Goal: Check status: Check status

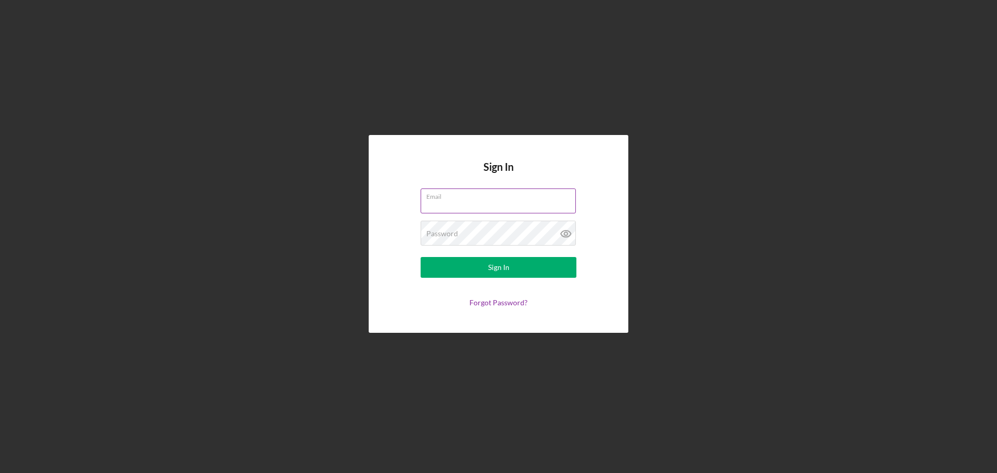
click at [567, 202] on keeper-lock "Open Keeper Popup" at bounding box center [568, 201] width 12 height 12
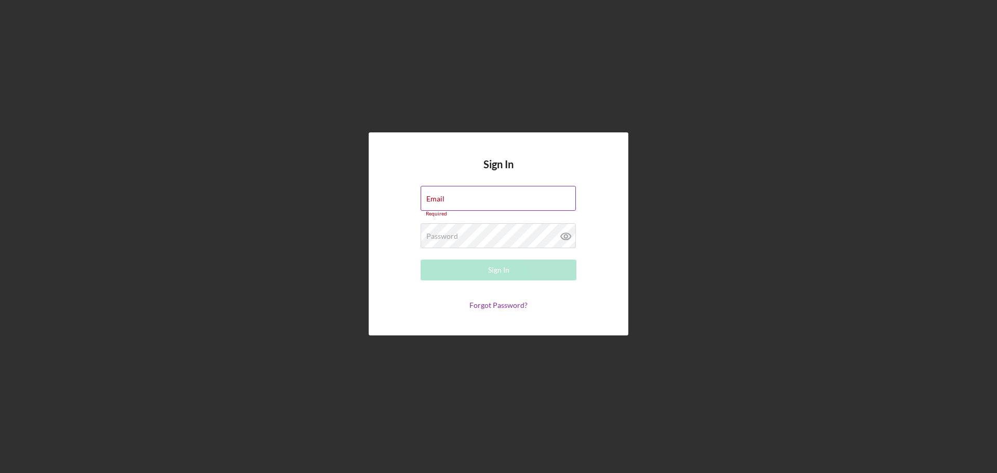
click at [566, 198] on keeper-lock "Open Keeper Popup" at bounding box center [568, 198] width 12 height 12
type input "[EMAIL_ADDRESS][DOMAIN_NAME]"
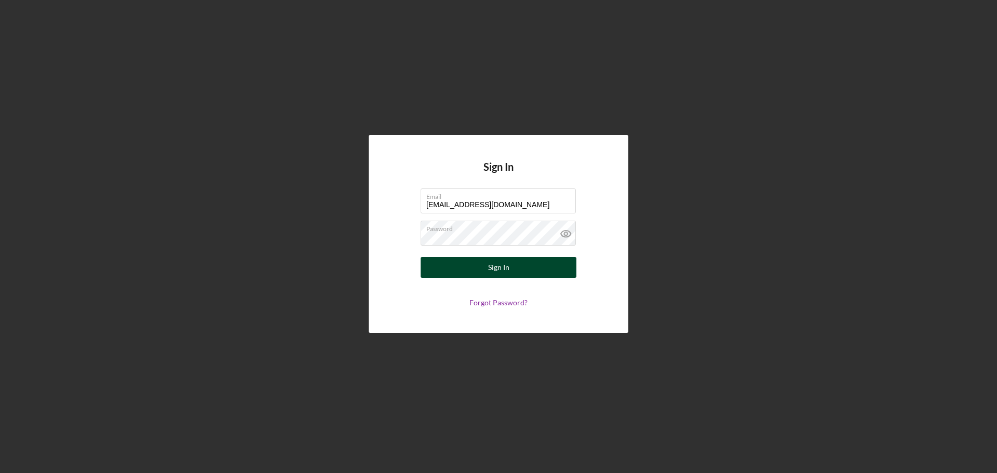
click at [515, 264] on button "Sign In" at bounding box center [498, 267] width 156 height 21
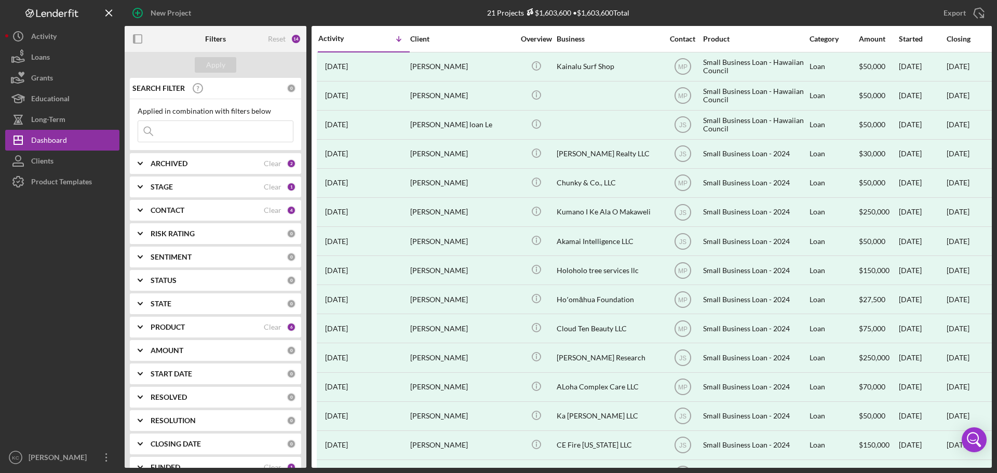
click at [202, 164] on div "ARCHIVED" at bounding box center [207, 163] width 113 height 8
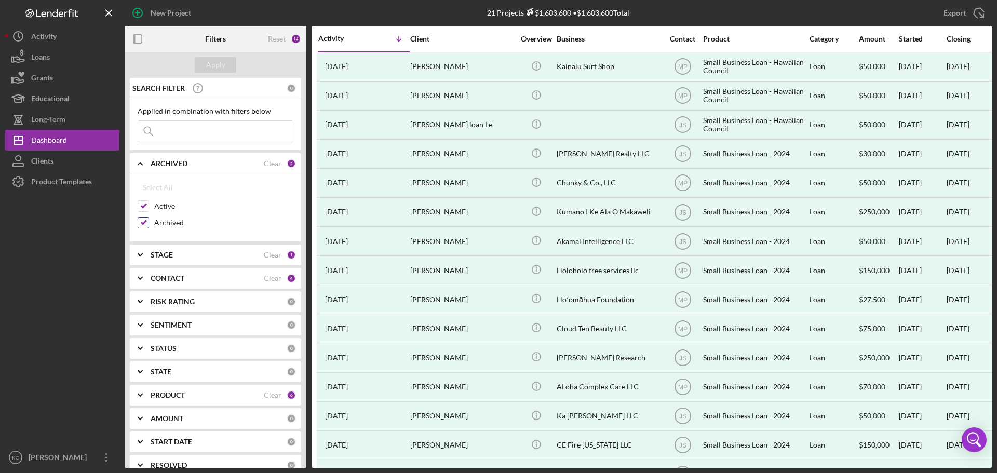
click at [142, 225] on input "Archived" at bounding box center [143, 222] width 10 height 10
checkbox input "false"
click at [230, 259] on div "STAGE" at bounding box center [207, 255] width 113 height 8
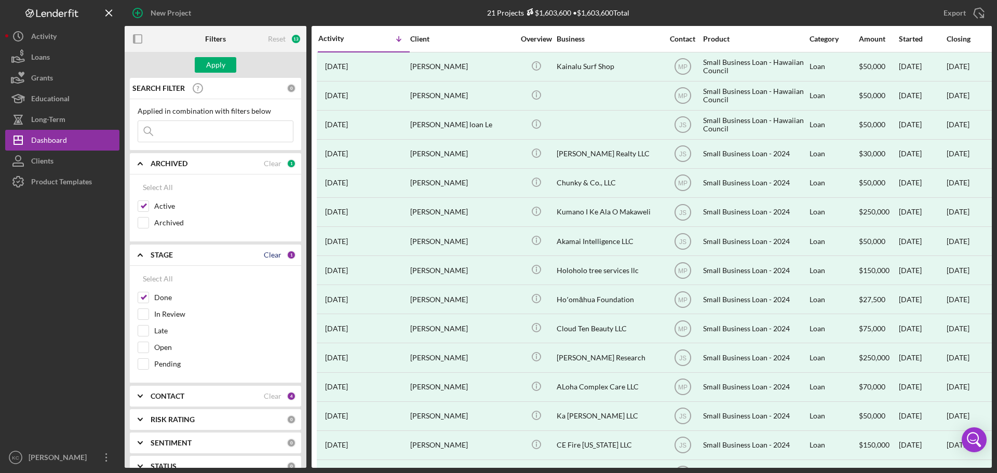
click at [267, 255] on div "Clear" at bounding box center [273, 255] width 18 height 8
checkbox input "false"
click at [239, 186] on div "Select All" at bounding box center [216, 187] width 156 height 21
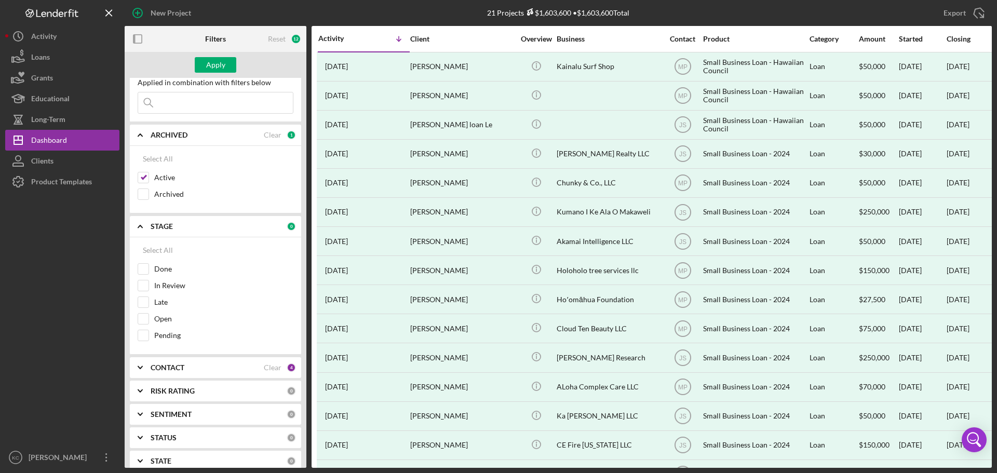
scroll to position [52, 0]
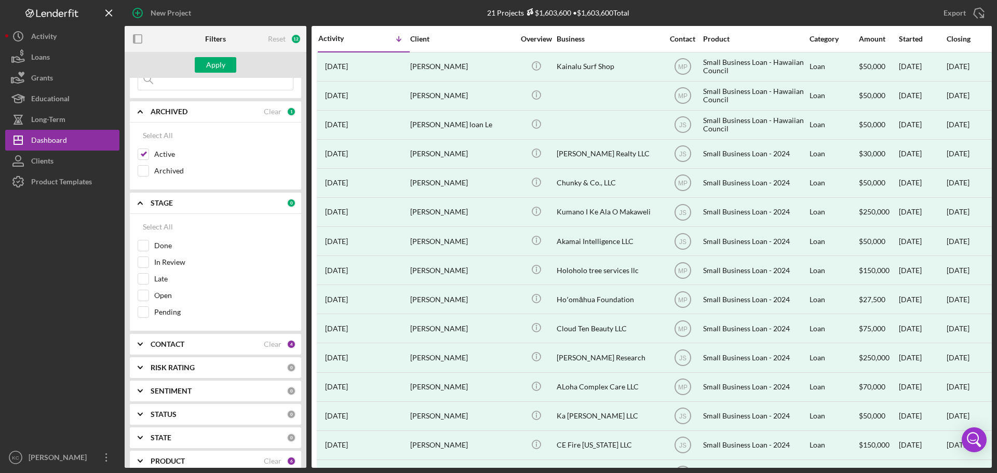
click at [178, 344] on b "CONTACT" at bounding box center [168, 344] width 34 height 8
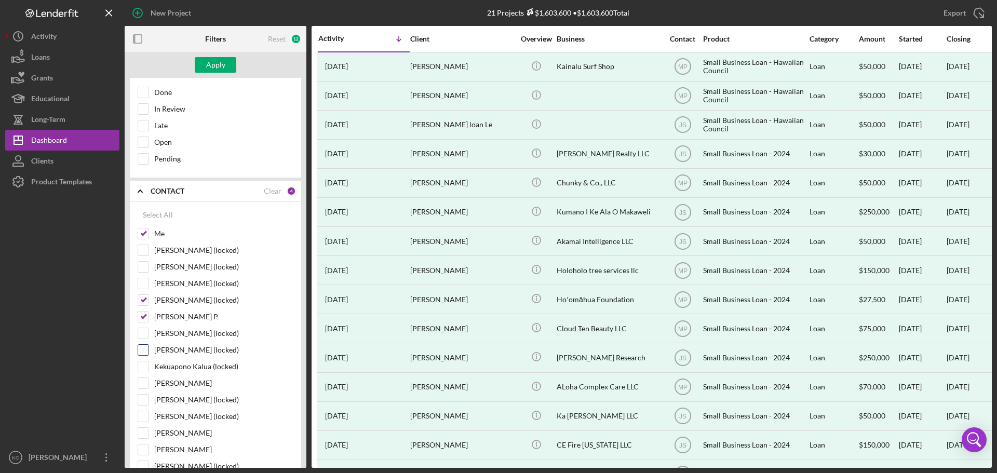
scroll to position [208, 0]
click at [269, 190] on div "Clear" at bounding box center [273, 188] width 18 height 8
checkbox input "false"
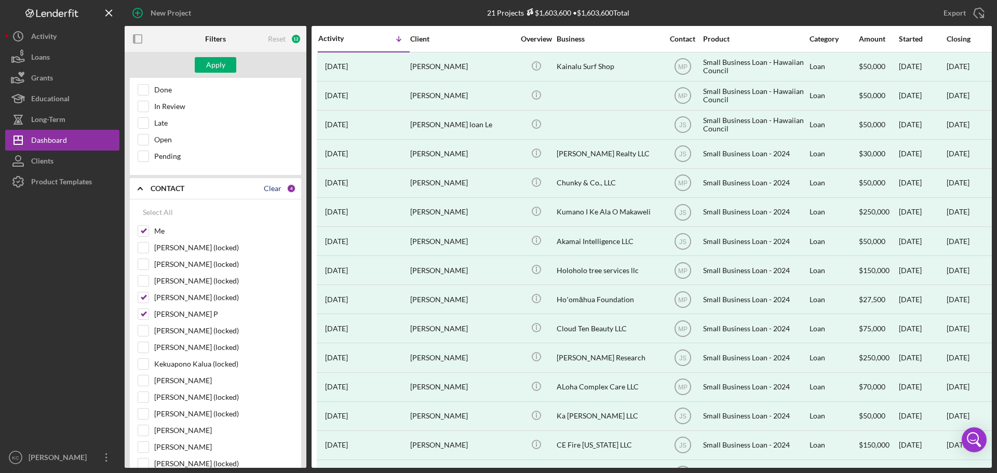
checkbox input "false"
click at [143, 232] on input "Me" at bounding box center [143, 231] width 10 height 10
checkbox input "true"
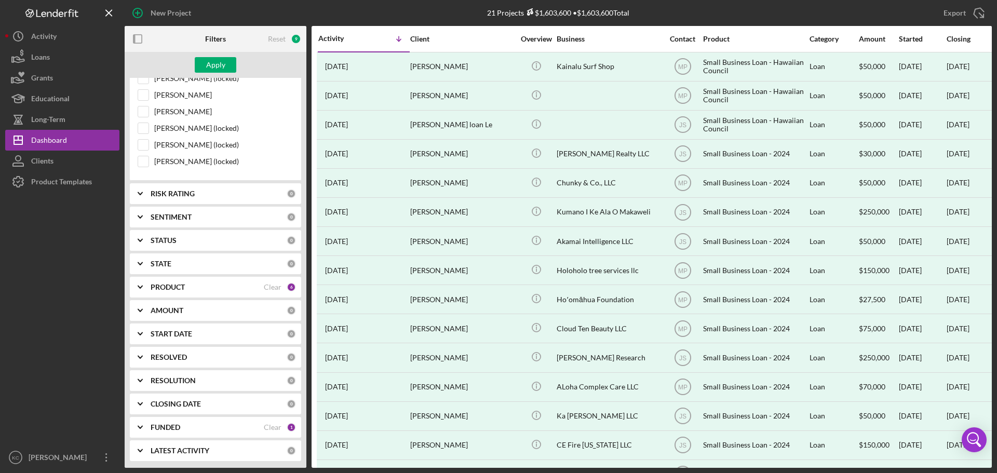
scroll to position [544, 0]
click at [171, 291] on div "PRODUCT Clear 6" at bounding box center [223, 285] width 145 height 9
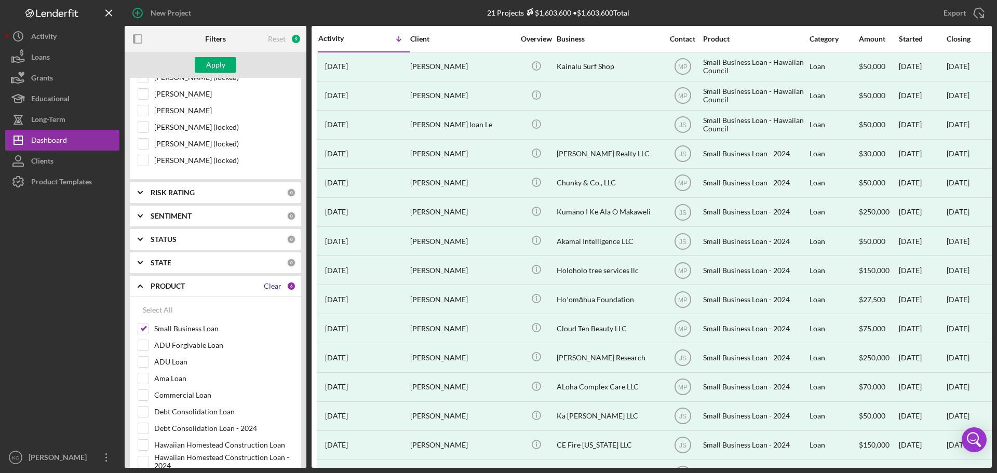
click at [266, 283] on div "Clear" at bounding box center [273, 286] width 18 height 8
checkbox input "false"
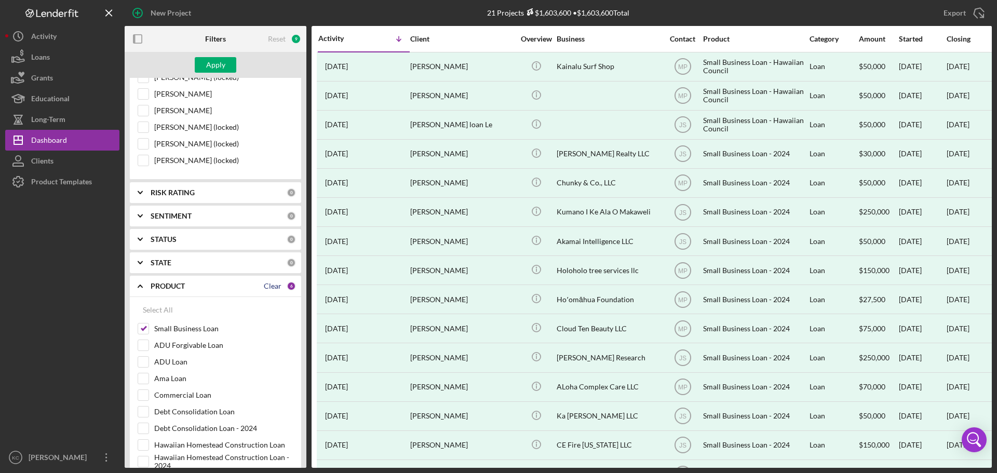
checkbox input "false"
click at [213, 65] on div "Apply" at bounding box center [215, 65] width 19 height 16
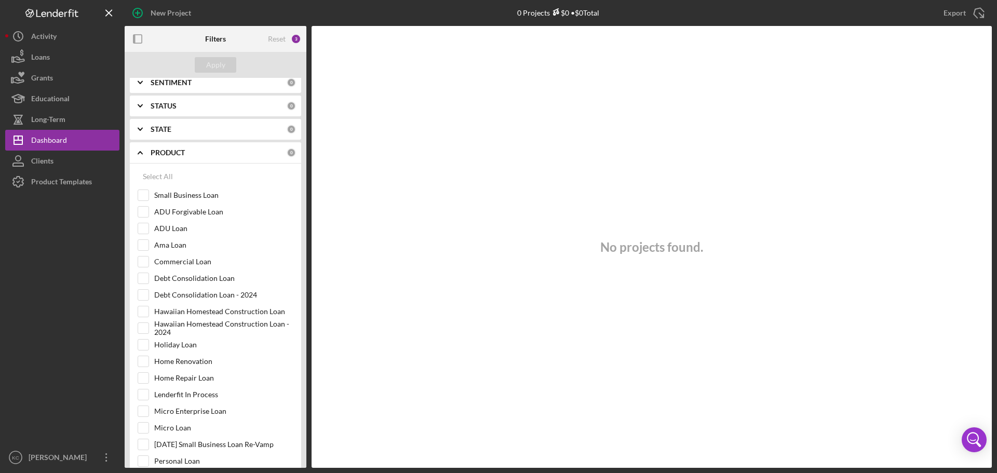
scroll to position [523, 0]
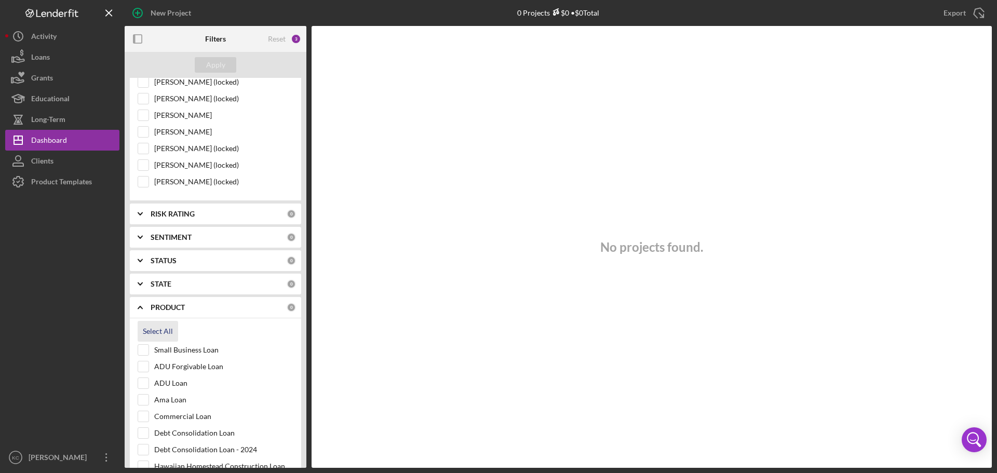
click at [144, 327] on div "Select All" at bounding box center [158, 331] width 30 height 21
checkbox input "true"
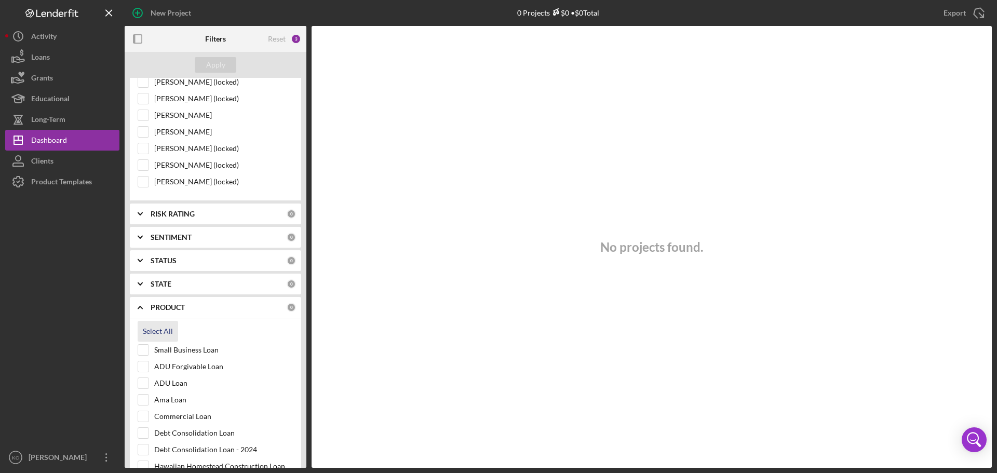
checkbox input "true"
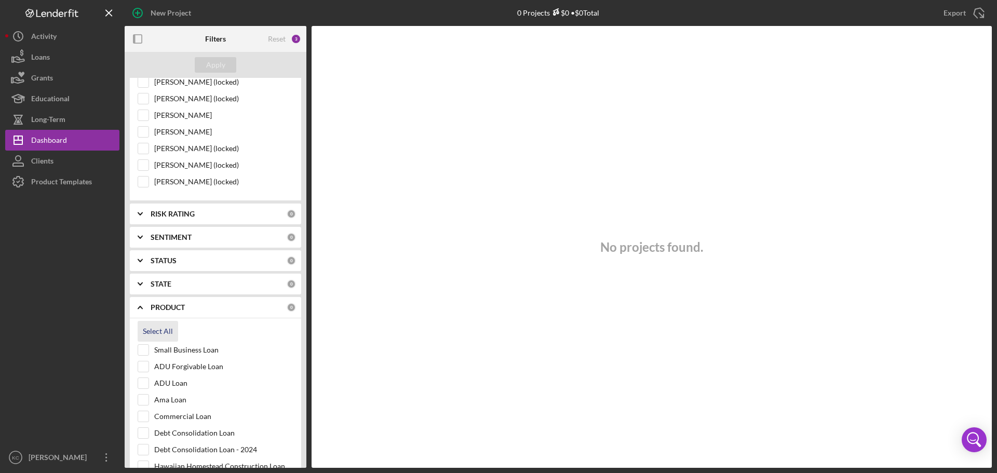
checkbox input "true"
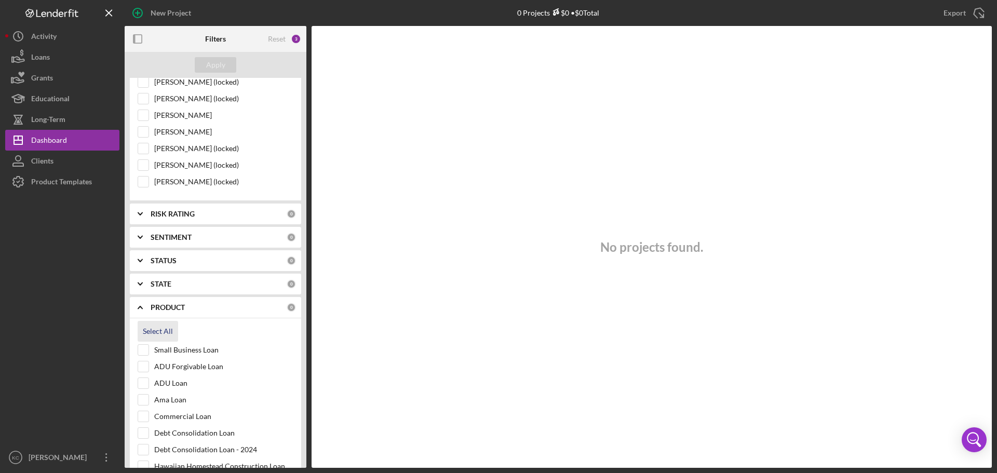
checkbox input "true"
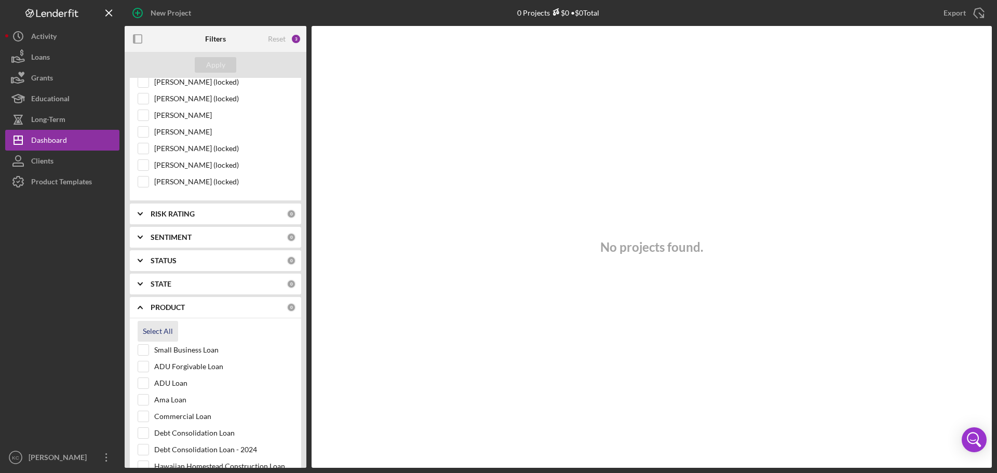
checkbox input "true"
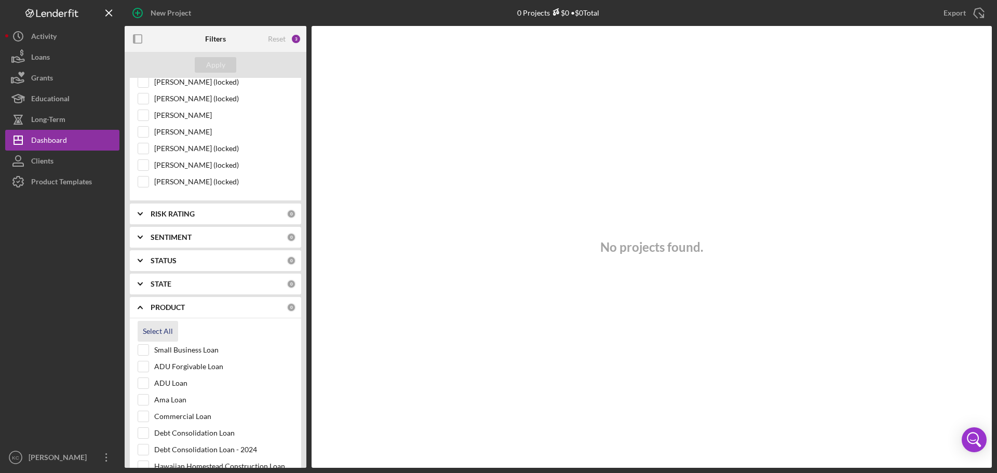
checkbox input "true"
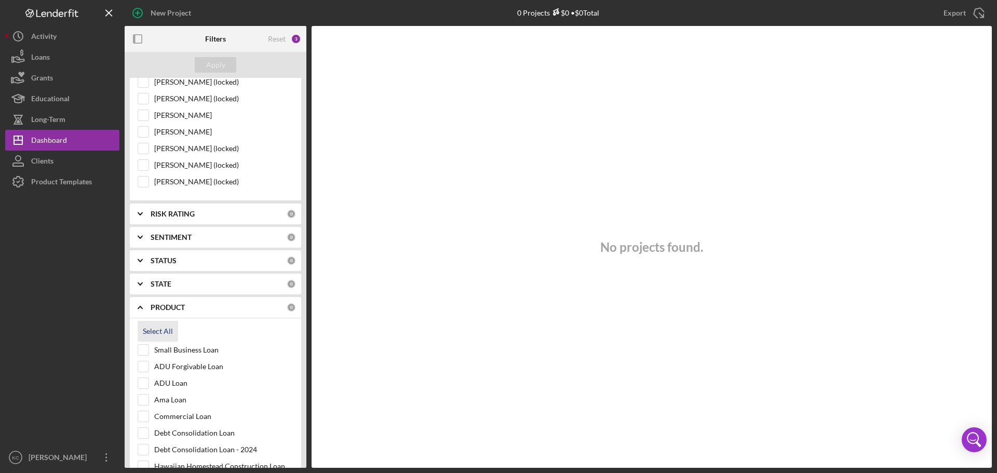
checkbox input "true"
click at [210, 64] on div "Apply" at bounding box center [215, 65] width 19 height 16
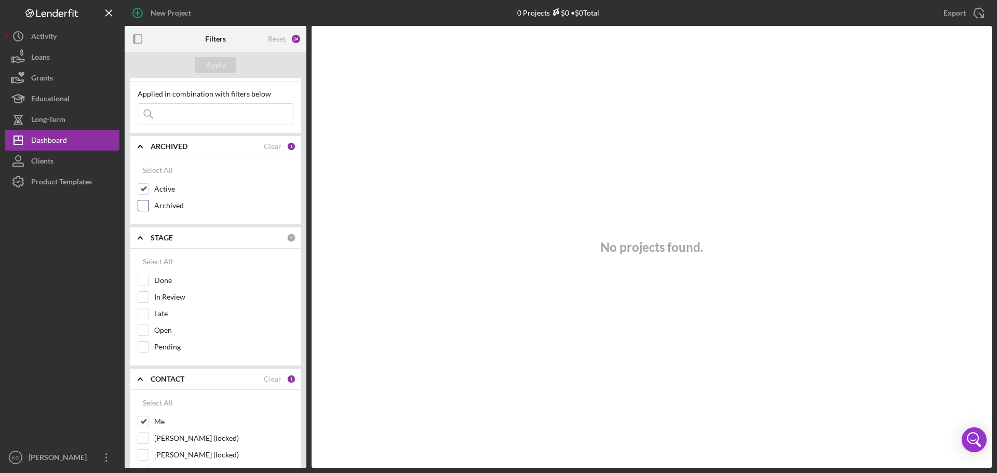
scroll to position [4, 0]
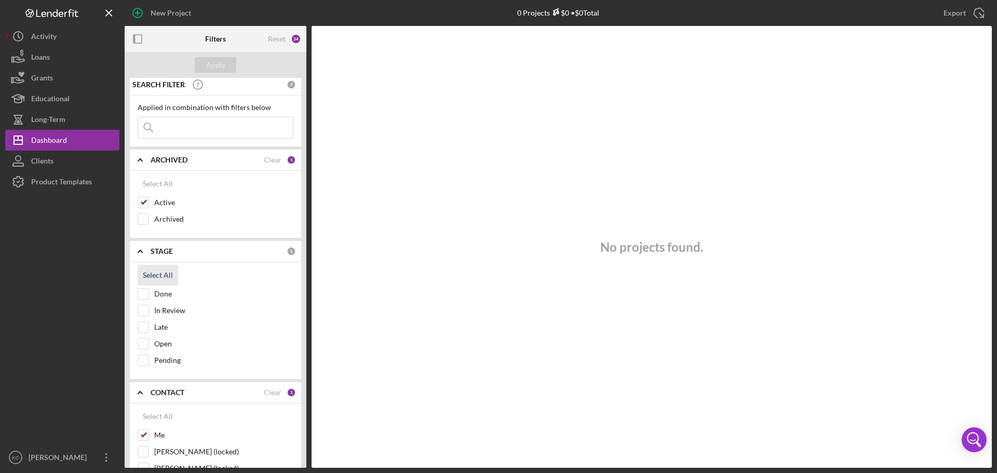
click at [152, 273] on div "Select All" at bounding box center [158, 275] width 30 height 21
checkbox input "true"
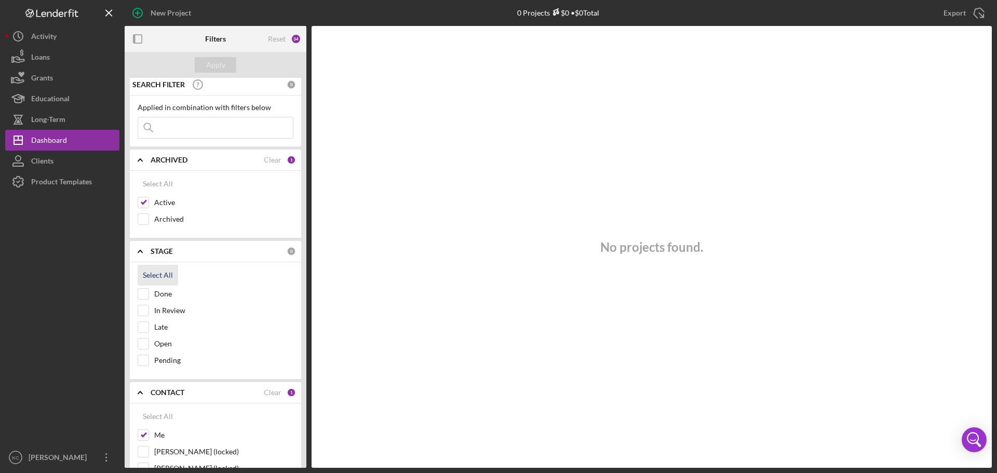
checkbox input "true"
click at [222, 62] on div "Apply" at bounding box center [215, 65] width 19 height 16
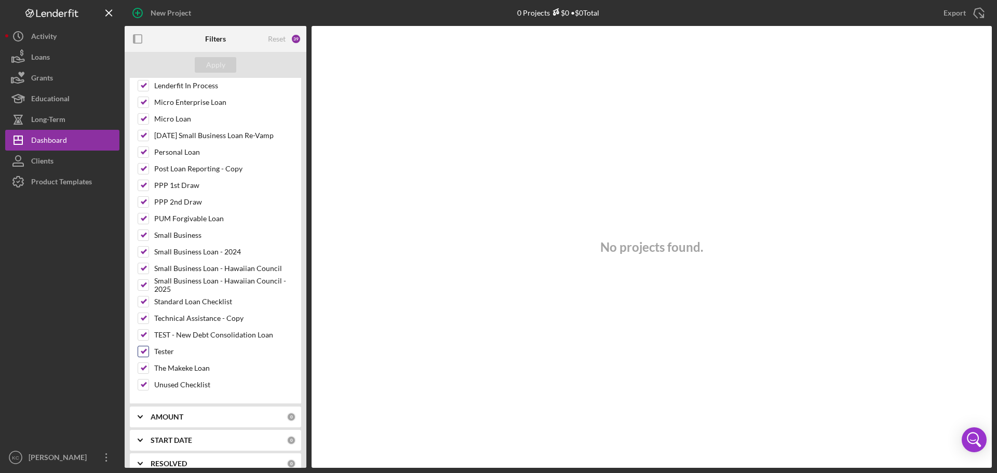
scroll to position [1094, 0]
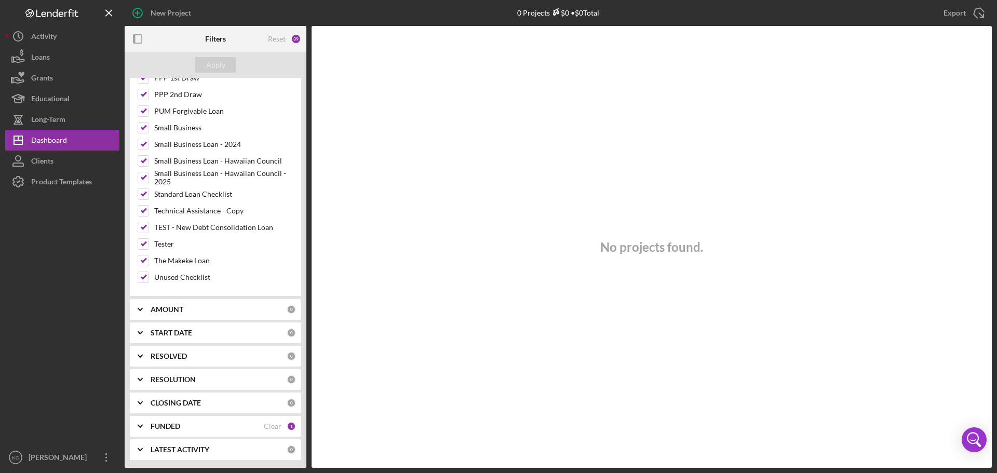
click at [198, 423] on div "FUNDED" at bounding box center [207, 426] width 113 height 8
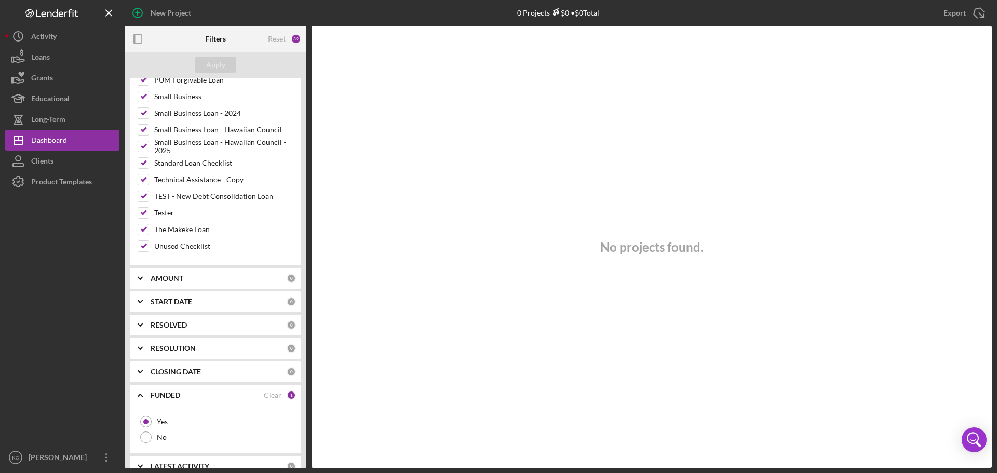
scroll to position [1141, 0]
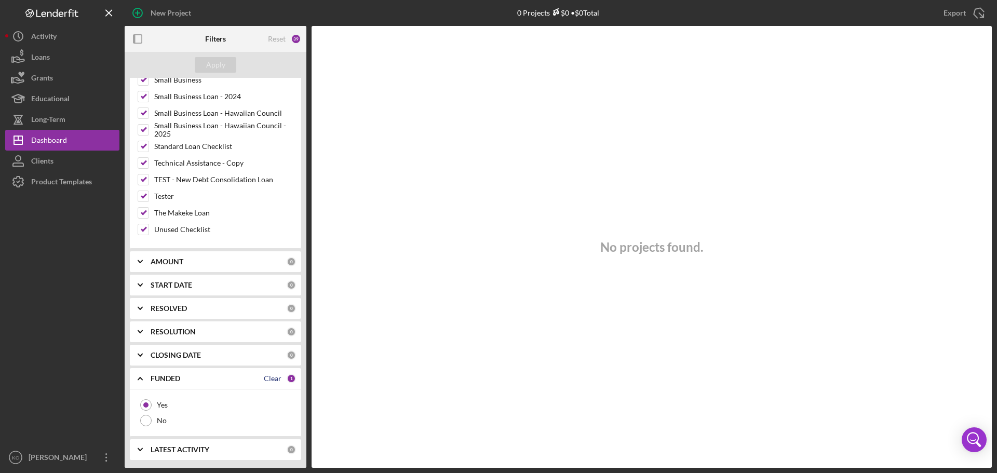
click at [273, 380] on div "Clear" at bounding box center [273, 378] width 18 height 8
click at [221, 64] on div "Apply" at bounding box center [215, 65] width 19 height 16
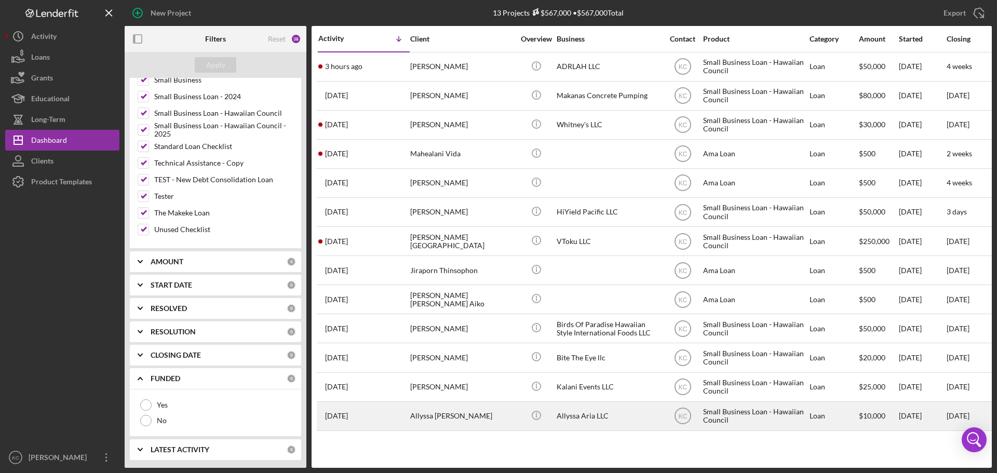
click at [577, 419] on div "Allyssa Aria LLC" at bounding box center [608, 416] width 104 height 28
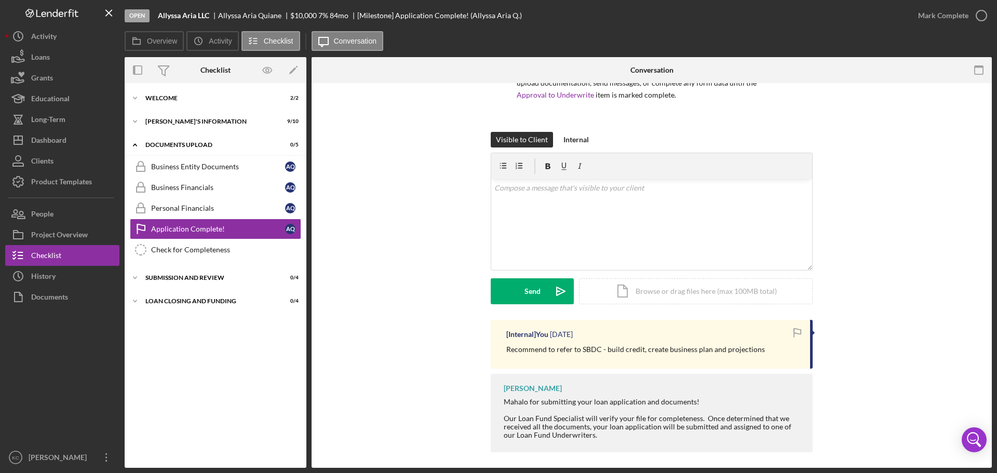
scroll to position [105, 0]
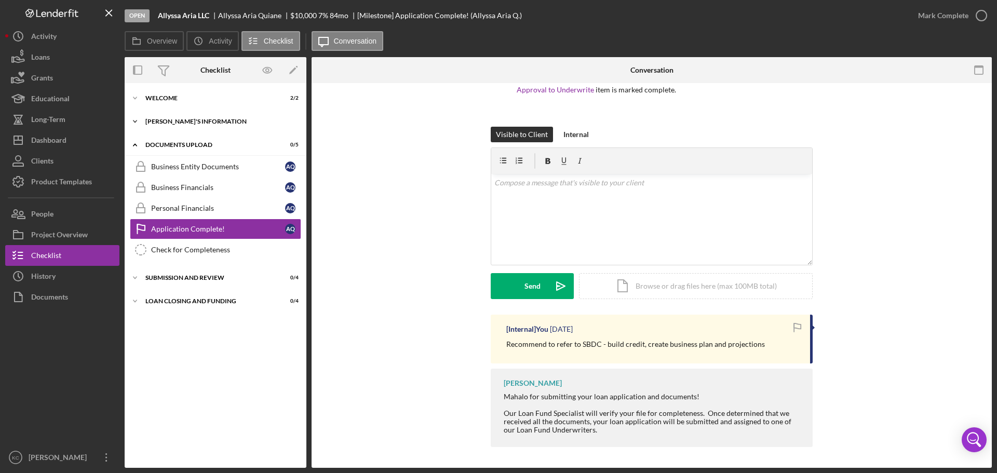
click at [174, 123] on div "[PERSON_NAME]'S INFORMATION" at bounding box center [219, 121] width 148 height 6
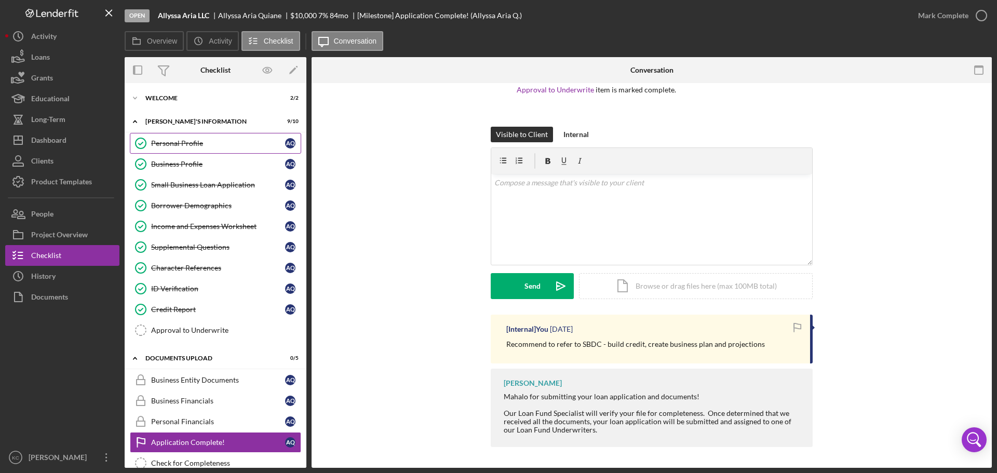
click at [175, 144] on div "Personal Profile" at bounding box center [218, 143] width 134 height 8
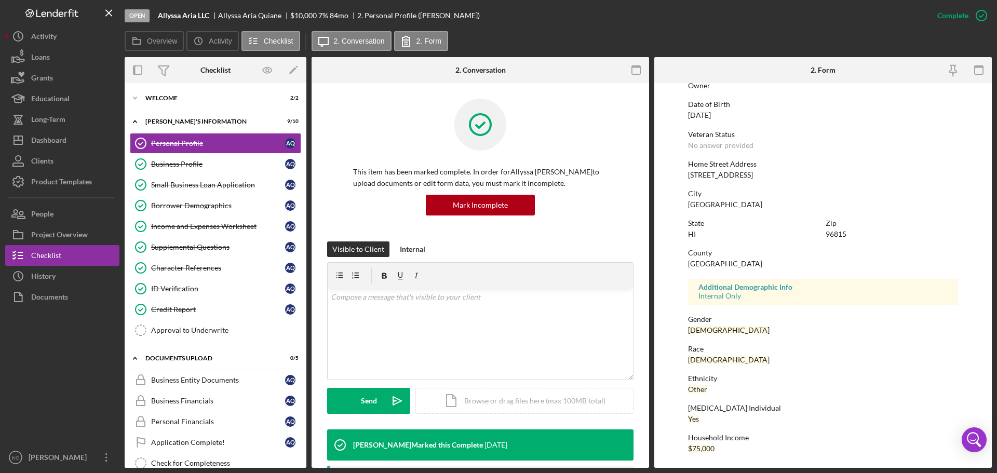
scroll to position [100, 0]
click at [190, 166] on div "Business Profile" at bounding box center [218, 164] width 134 height 8
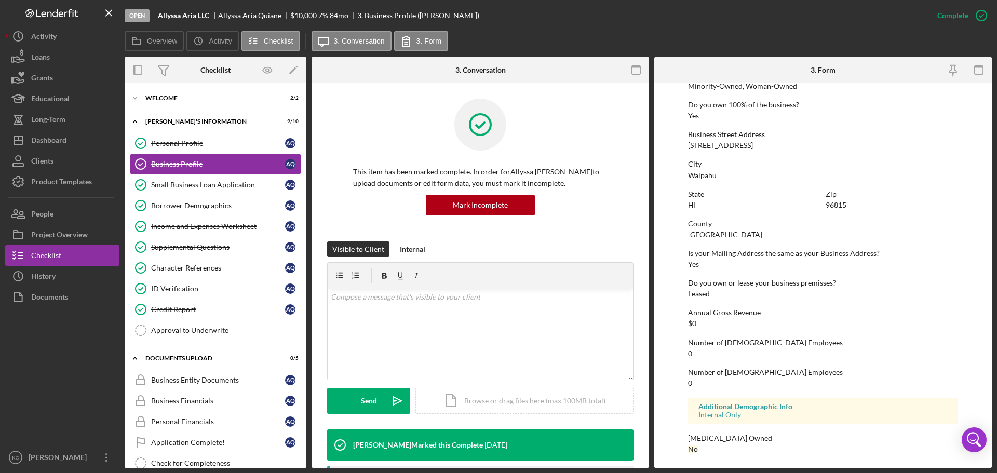
scroll to position [398, 0]
click at [178, 182] on div "Small Business Loan Application" at bounding box center [218, 185] width 134 height 8
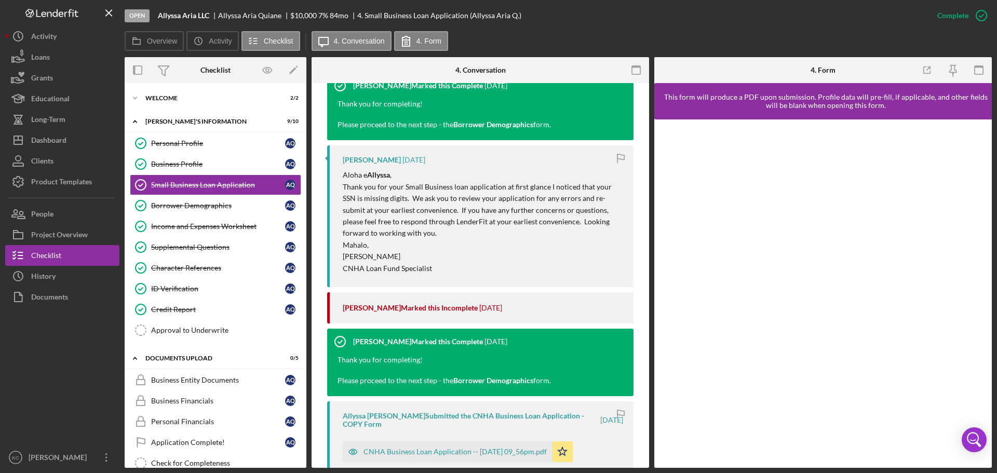
scroll to position [825, 0]
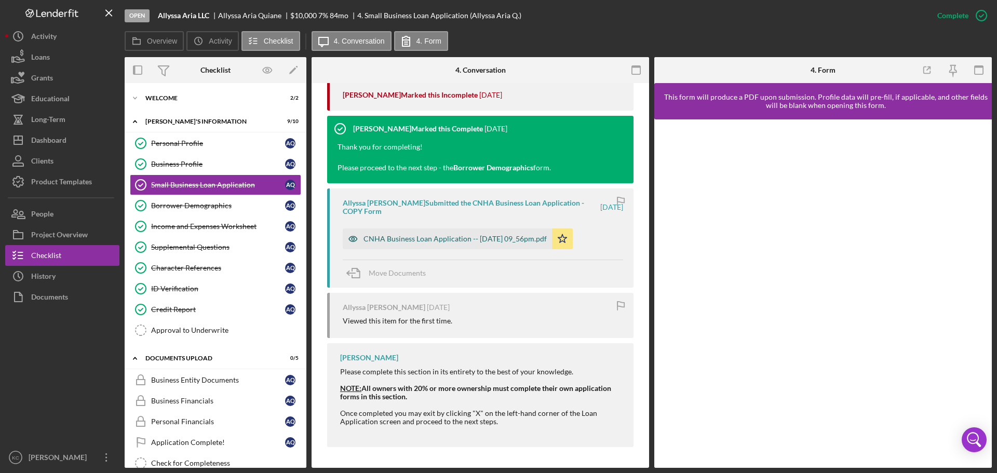
click at [522, 239] on div "CNHA Business Loan Application -- [DATE] 09_56pm.pdf" at bounding box center [454, 239] width 183 height 8
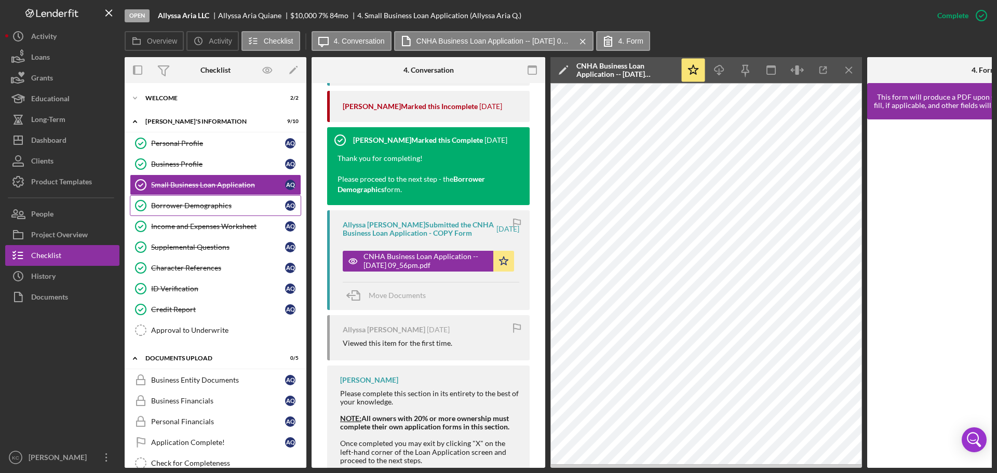
click at [181, 202] on div "Borrower Demographics" at bounding box center [218, 205] width 134 height 8
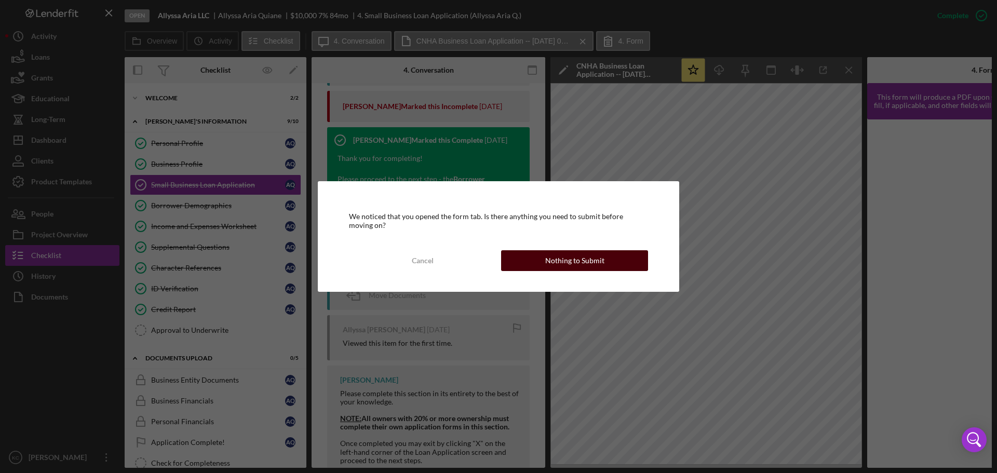
click at [575, 263] on div "Nothing to Submit" at bounding box center [574, 260] width 59 height 21
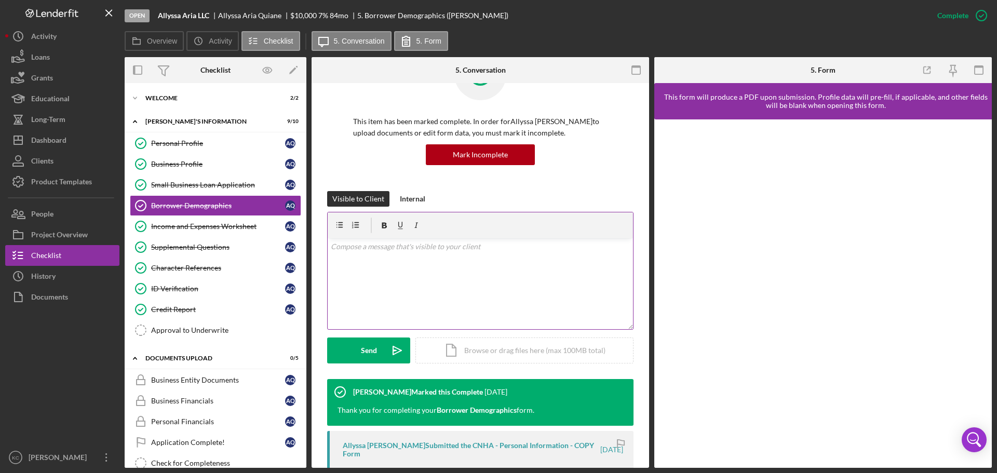
scroll to position [260, 0]
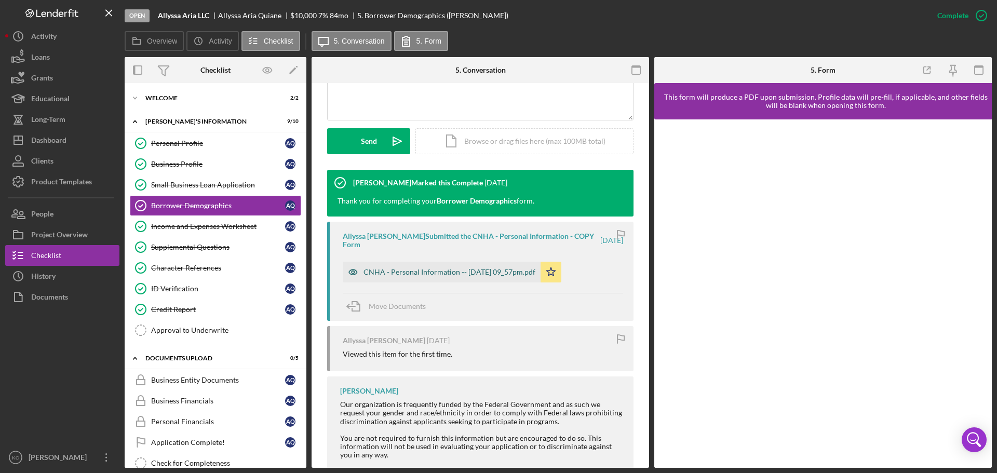
click at [425, 270] on div "CNHA - Personal Information -- [DATE] 09_57pm.pdf" at bounding box center [449, 272] width 172 height 8
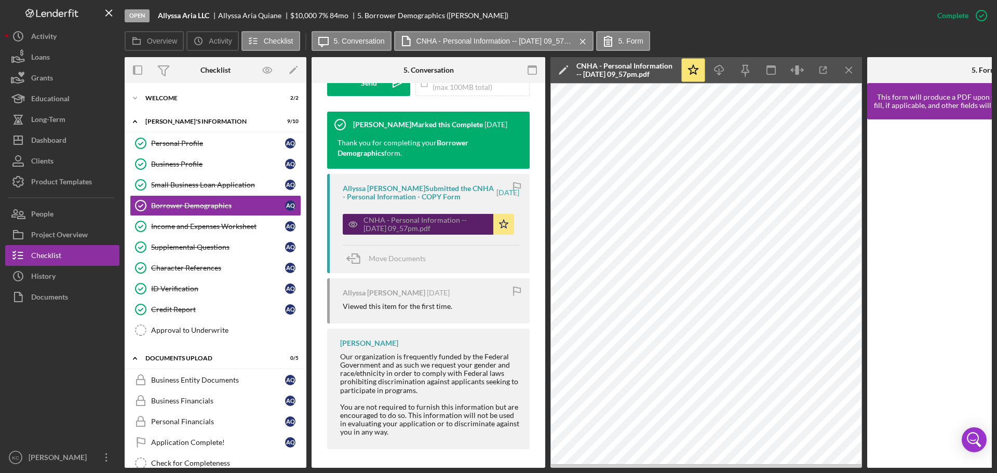
scroll to position [343, 0]
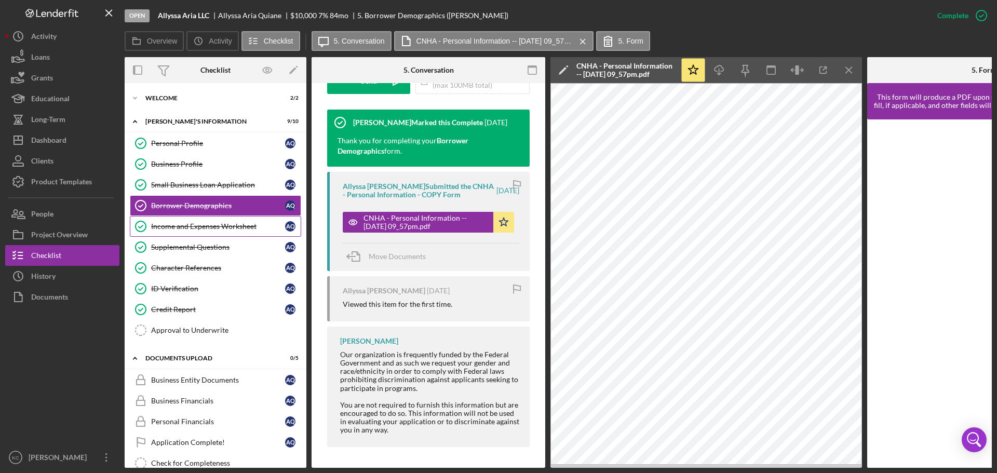
click at [202, 232] on link "Income and Expenses Worksheet Income and Expenses Worksheet A Q" at bounding box center [215, 226] width 171 height 21
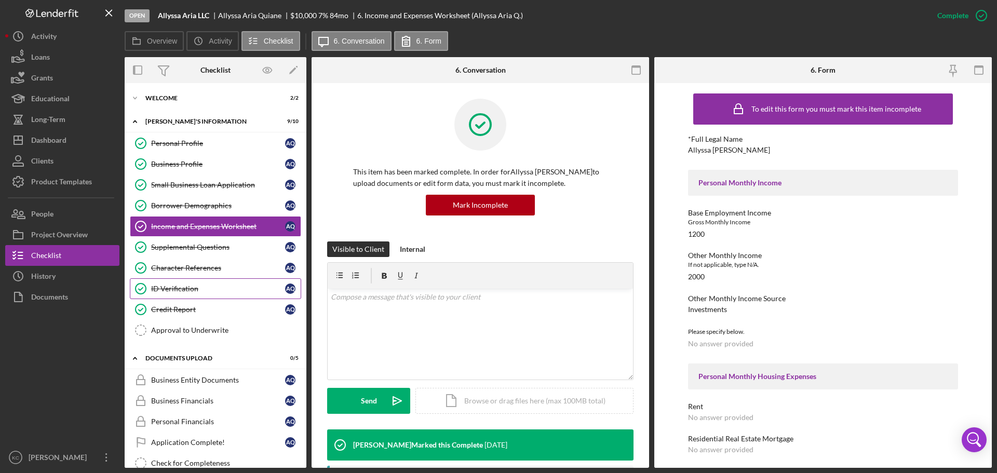
click at [200, 293] on link "ID Verification ID Verification A Q" at bounding box center [215, 288] width 171 height 21
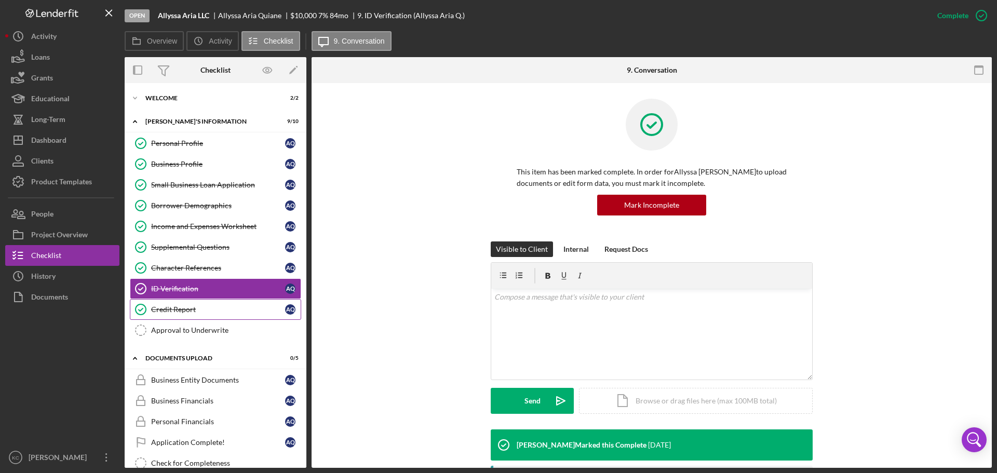
click at [199, 306] on div "Credit Report" at bounding box center [218, 309] width 134 height 8
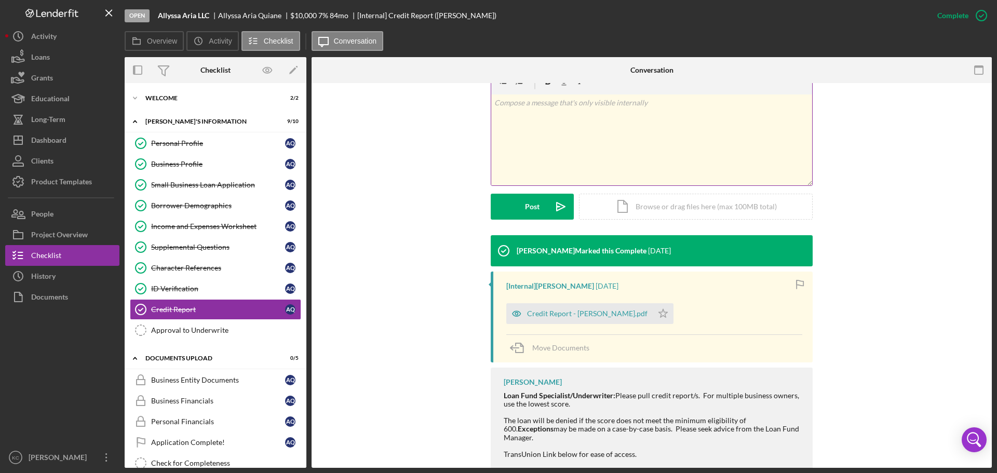
scroll to position [236, 0]
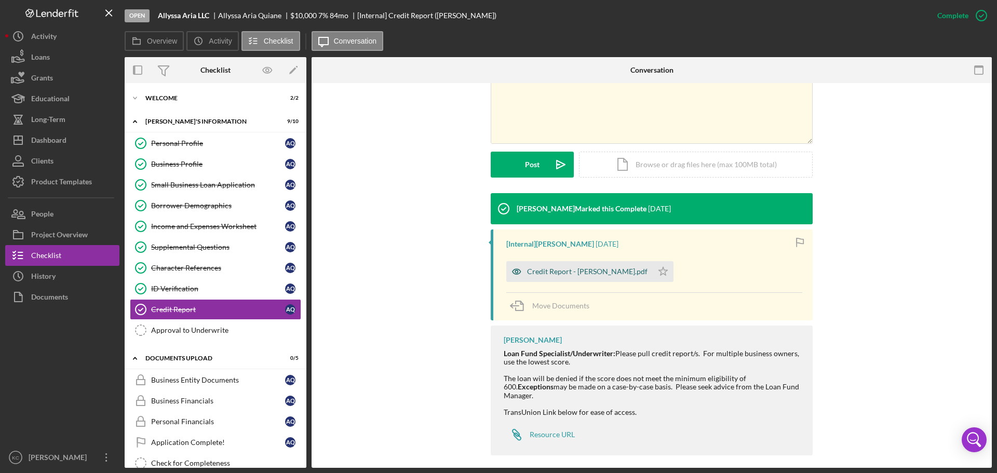
click at [557, 274] on div "Credit Report - [PERSON_NAME].pdf" at bounding box center [587, 271] width 120 height 8
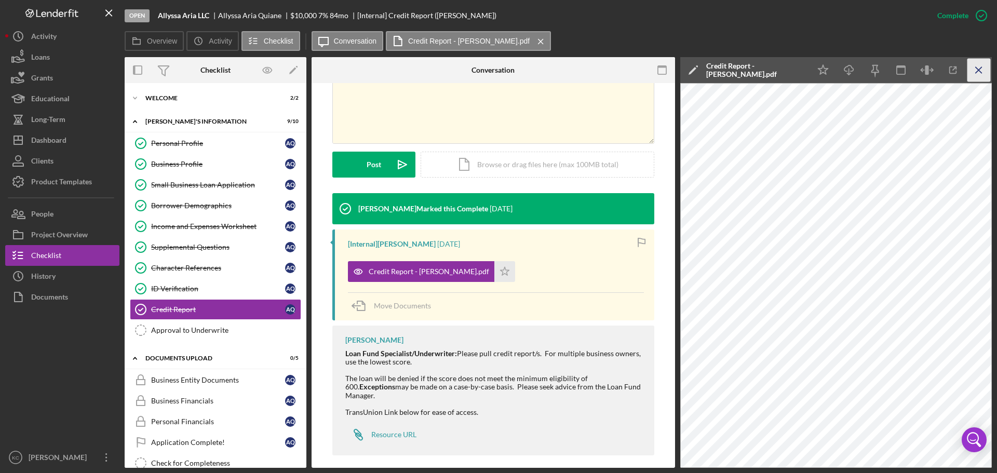
click at [987, 72] on icon "Icon/Menu Close" at bounding box center [978, 70] width 23 height 23
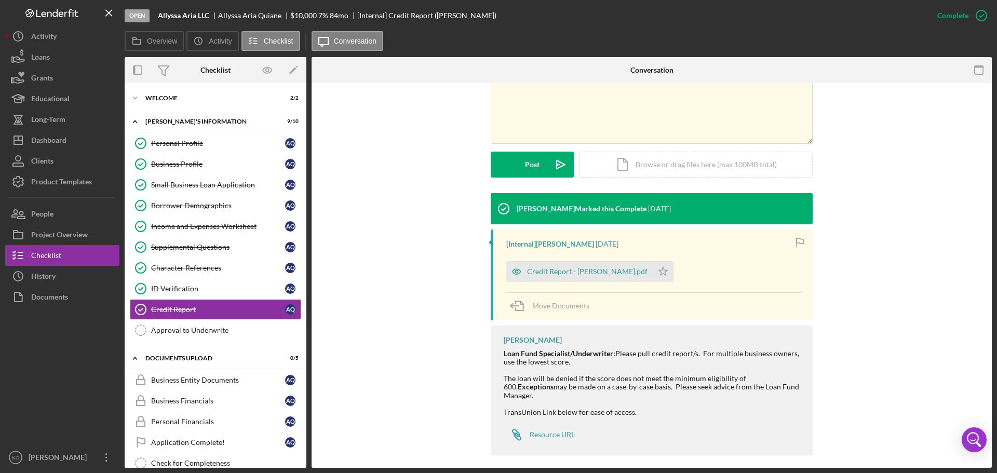
click at [885, 230] on div "[PERSON_NAME] Marked this Complete [DATE] [Internal] [PERSON_NAME] [DATE] Credi…" at bounding box center [651, 326] width 649 height 267
click at [183, 148] on link "Personal Profile Personal Profile A Q" at bounding box center [215, 143] width 171 height 21
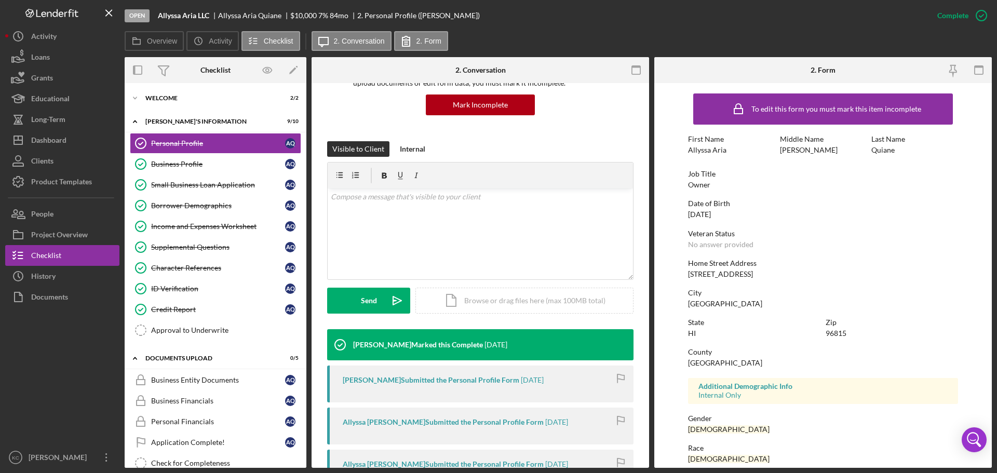
scroll to position [274, 0]
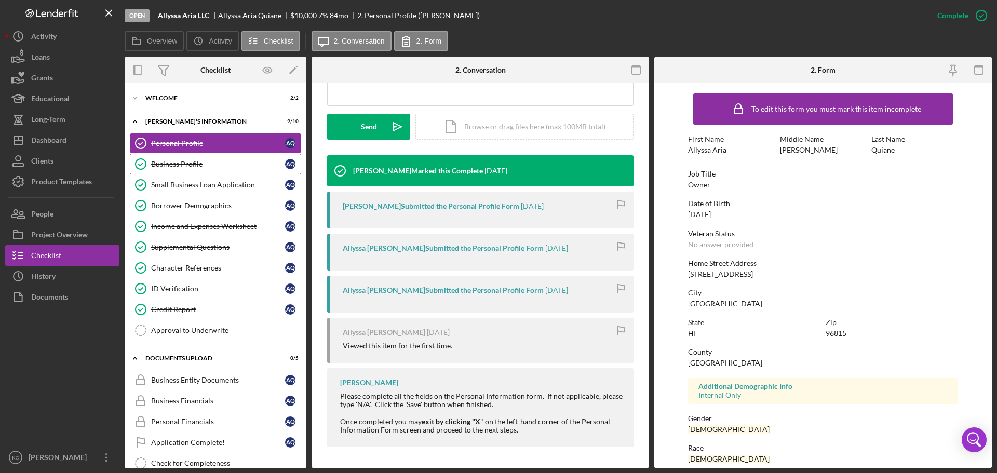
click at [179, 171] on link "Business Profile Business Profile A Q" at bounding box center [215, 164] width 171 height 21
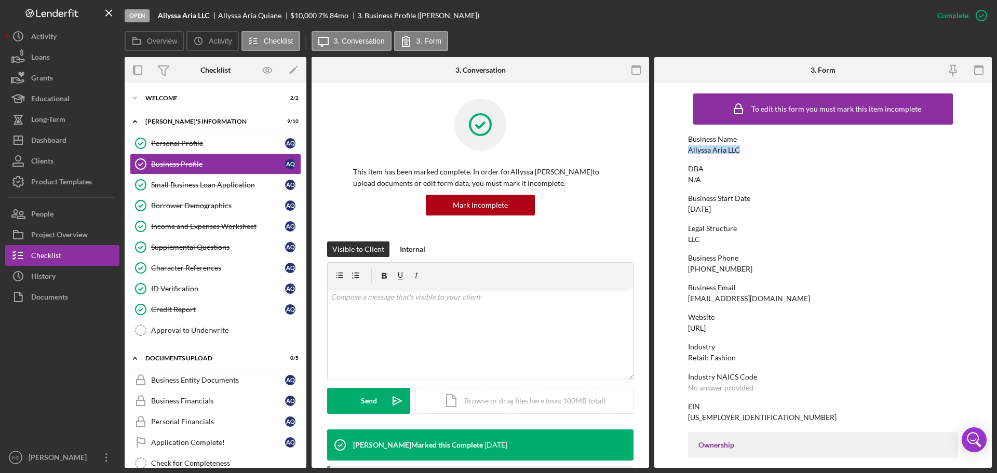
drag, startPoint x: 746, startPoint y: 150, endPoint x: 652, endPoint y: 146, distance: 94.0
click at [652, 146] on div "Overview Internal Workflow Stage Open Icon/Dropdown Arrow Archive (can unarchiv…" at bounding box center [558, 262] width 867 height 411
copy div "Allyssa Aria LLC"
click at [40, 56] on div "Loans" at bounding box center [40, 58] width 19 height 23
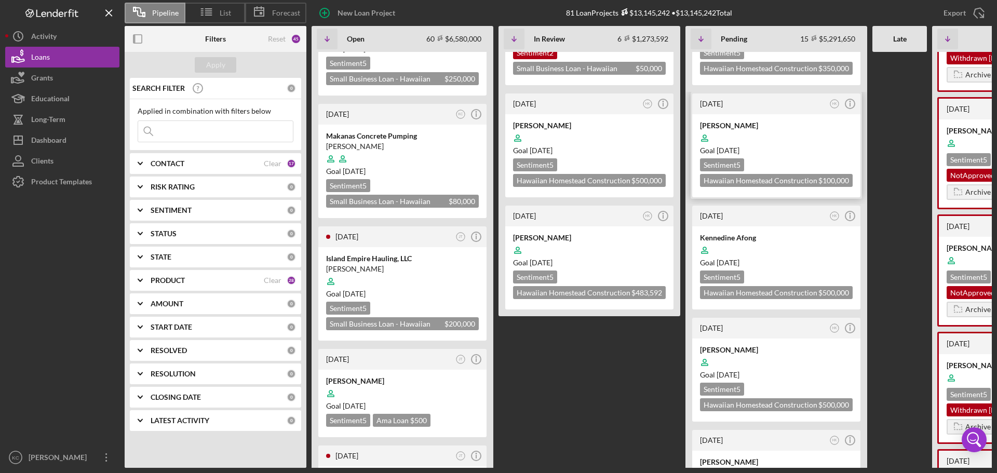
scroll to position [467, 0]
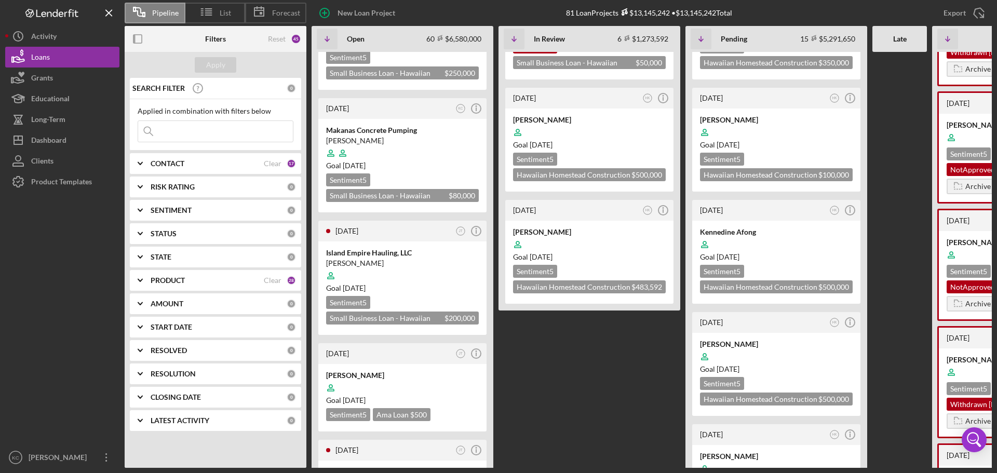
click at [168, 156] on div "CONTACT Clear 17" at bounding box center [223, 163] width 145 height 21
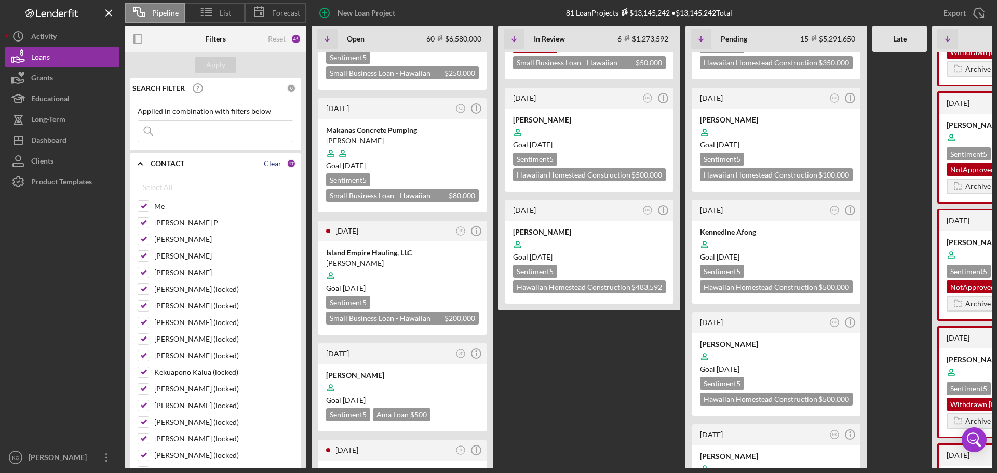
click at [269, 164] on div "Clear" at bounding box center [273, 163] width 18 height 8
checkbox input "false"
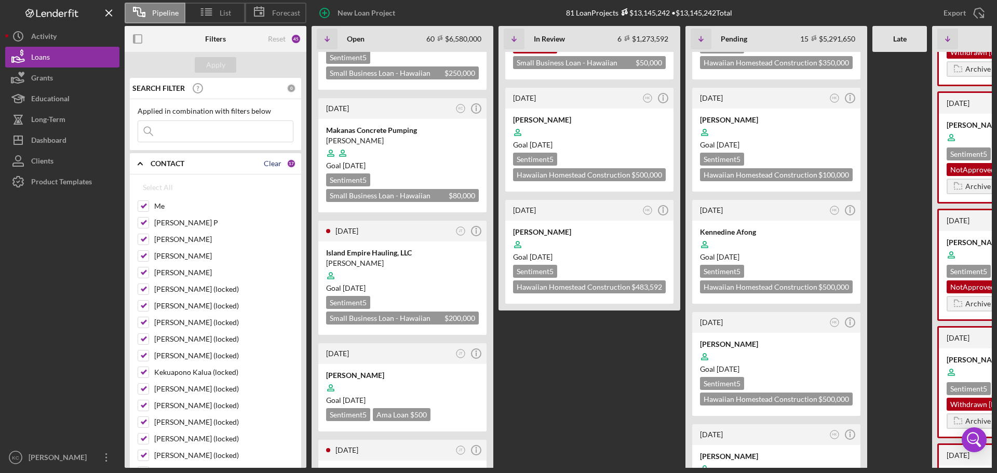
checkbox input "false"
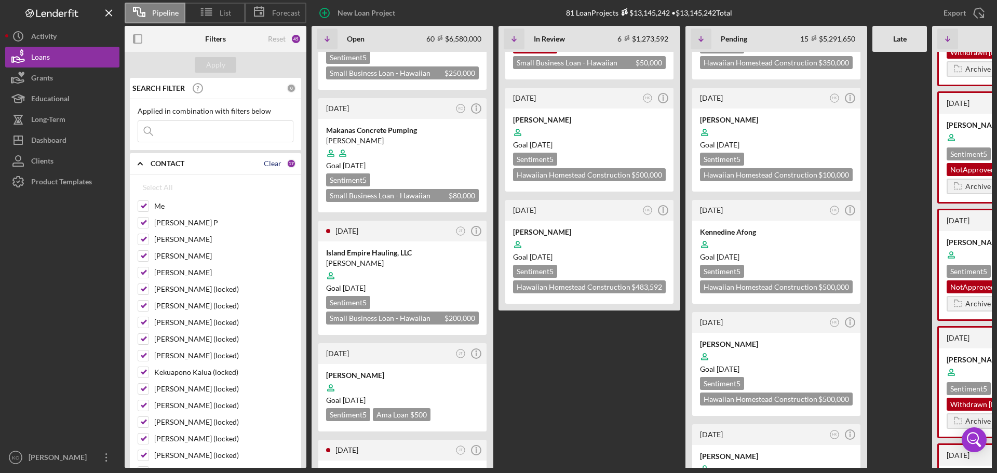
checkbox input "false"
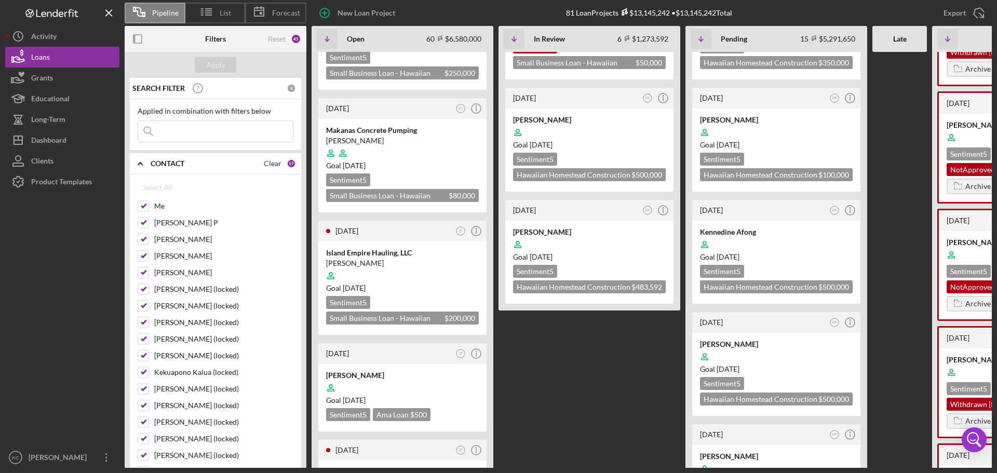
checkbox input "false"
click at [148, 208] on input "Me" at bounding box center [143, 206] width 10 height 10
checkbox input "true"
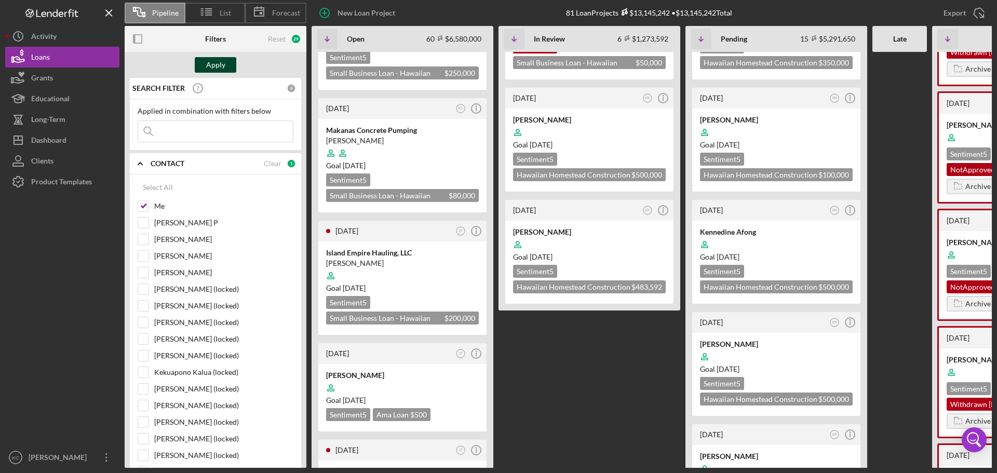
click at [212, 64] on div "Apply" at bounding box center [215, 65] width 19 height 16
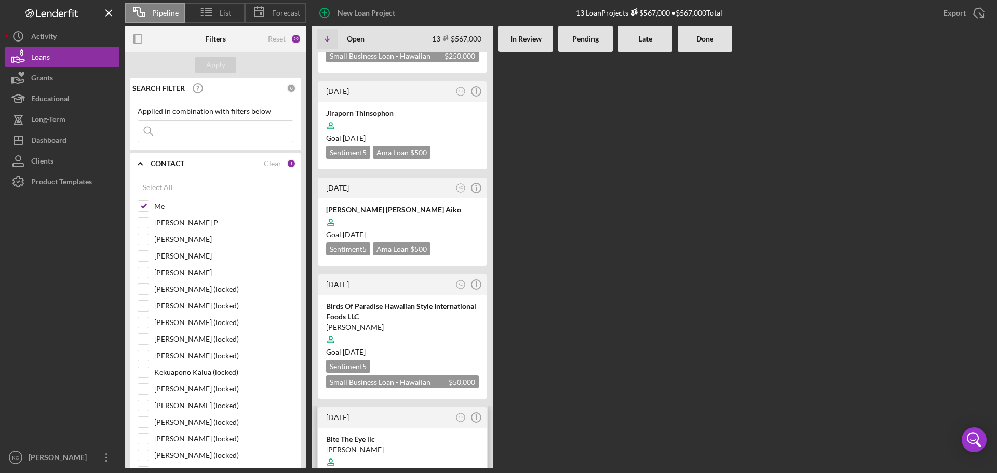
scroll to position [1083, 0]
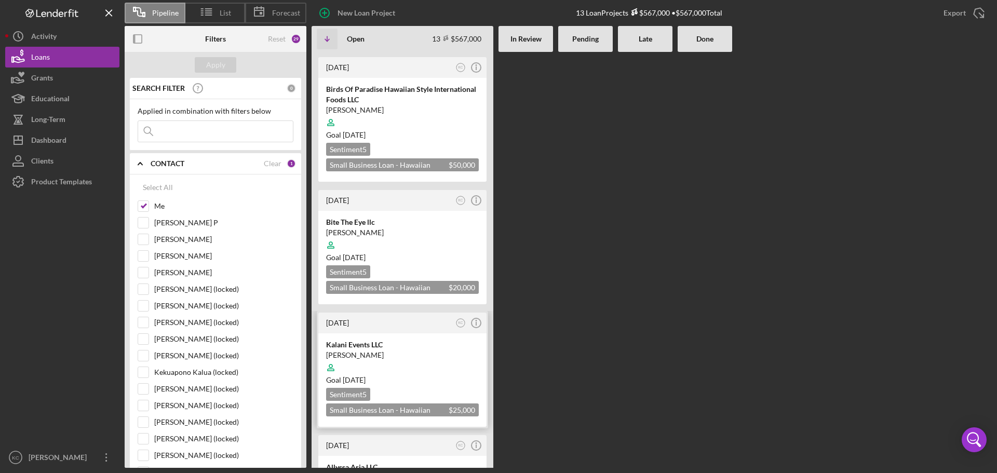
click at [412, 358] on div at bounding box center [402, 368] width 153 height 20
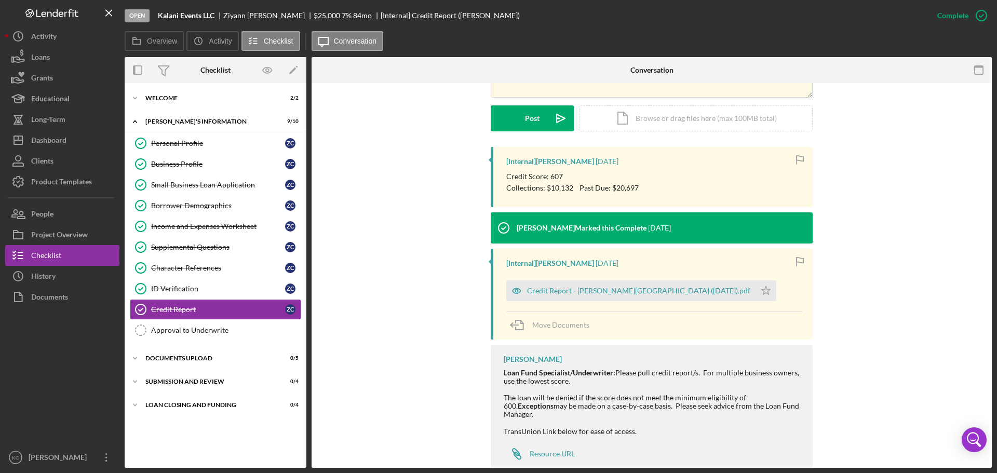
scroll to position [302, 0]
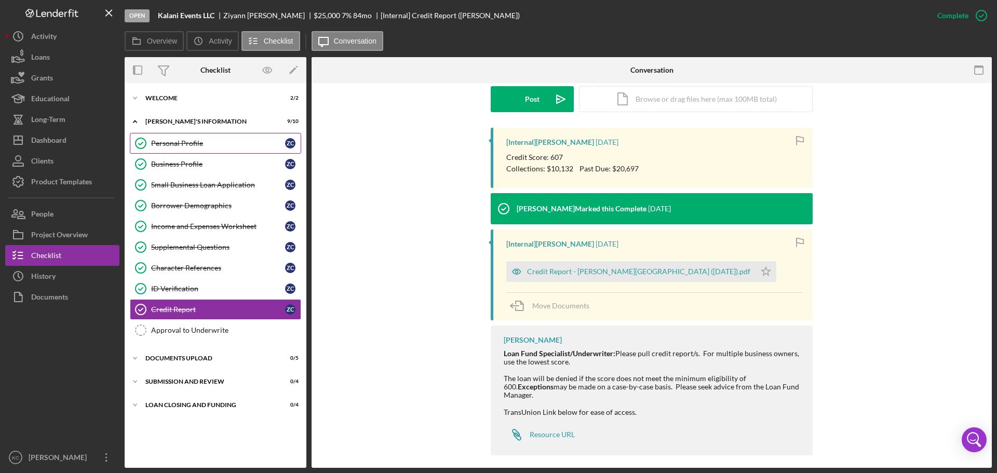
click at [195, 139] on div "Personal Profile" at bounding box center [218, 143] width 134 height 8
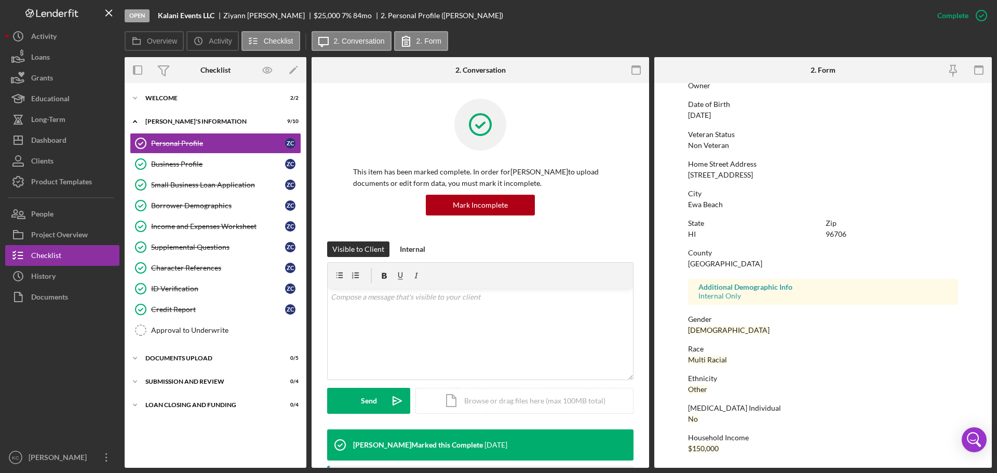
scroll to position [100, 0]
click at [211, 161] on div "Business Profile" at bounding box center [218, 164] width 134 height 8
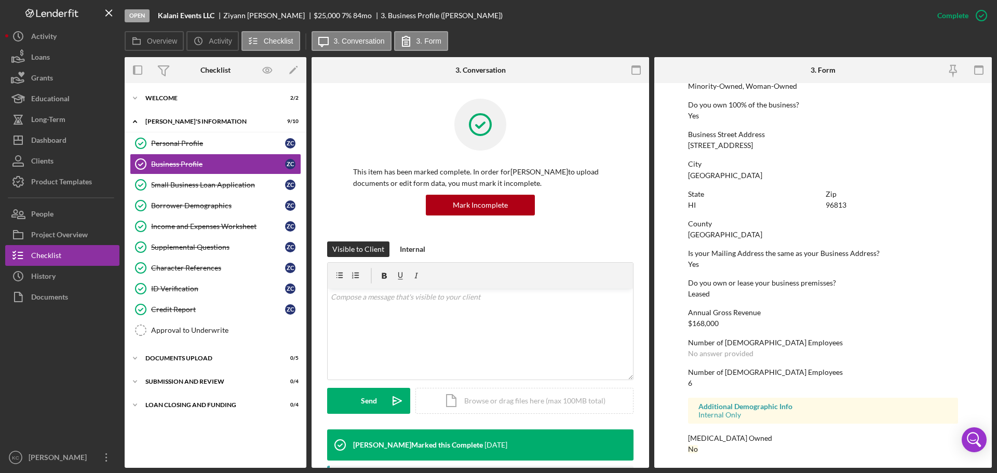
scroll to position [398, 0]
click at [183, 183] on div "Small Business Loan Application" at bounding box center [218, 185] width 134 height 8
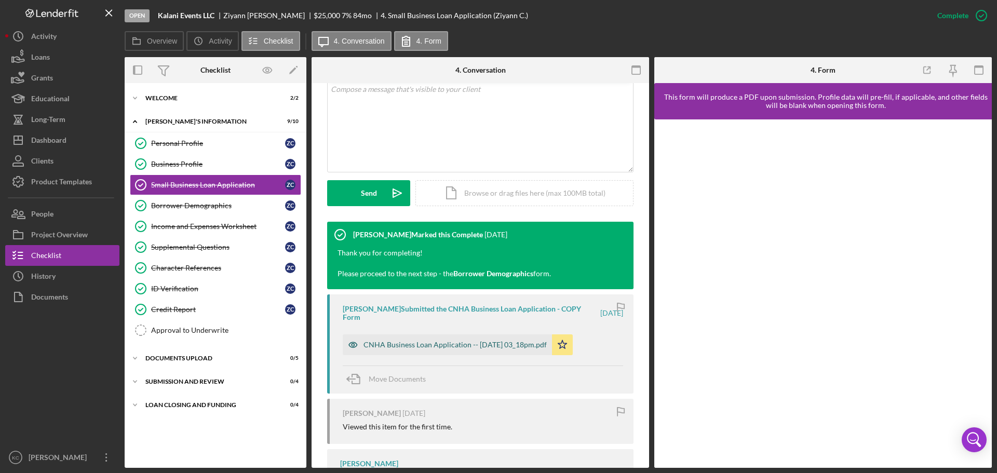
click at [491, 348] on div "CNHA Business Loan Application -- [DATE] 03_18pm.pdf" at bounding box center [454, 345] width 183 height 8
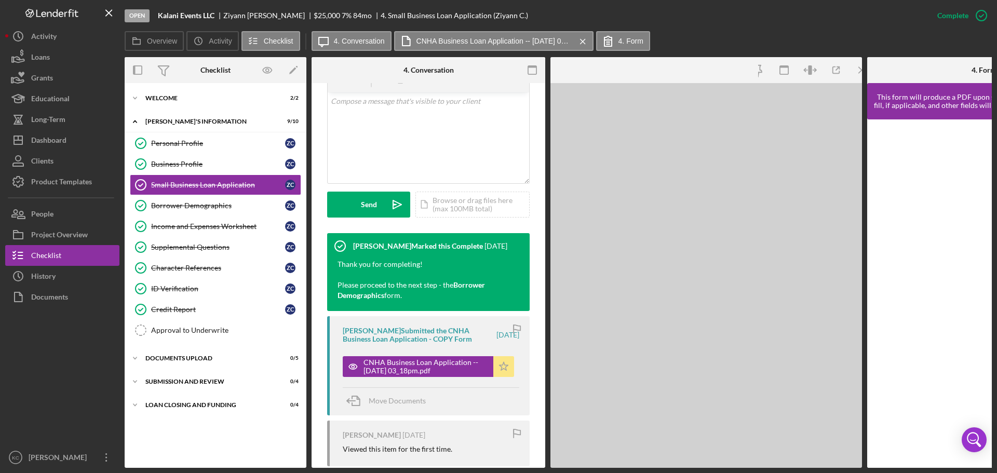
scroll to position [220, 0]
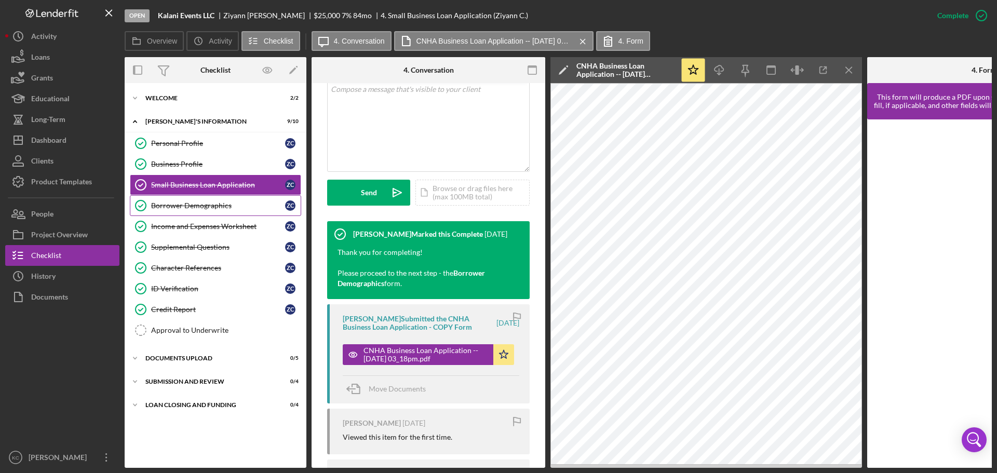
click at [182, 208] on div "Borrower Demographics" at bounding box center [218, 205] width 134 height 8
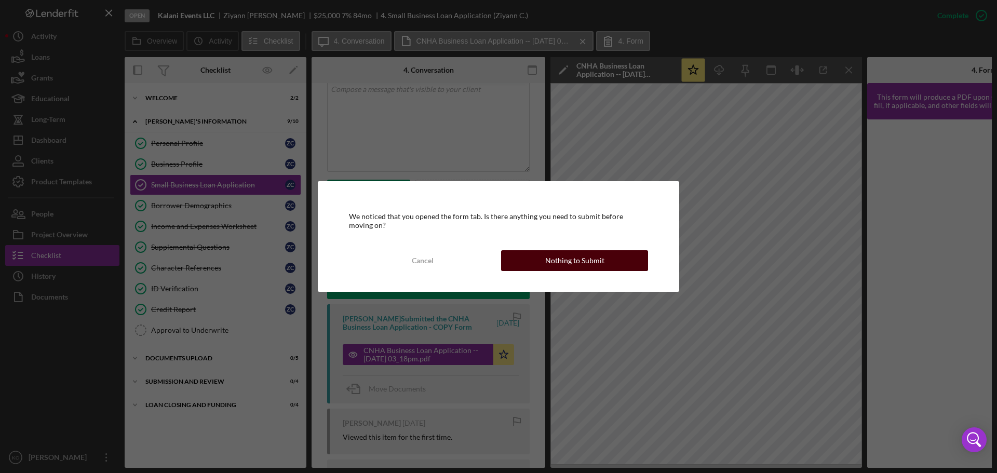
click at [594, 261] on div "Nothing to Submit" at bounding box center [574, 260] width 59 height 21
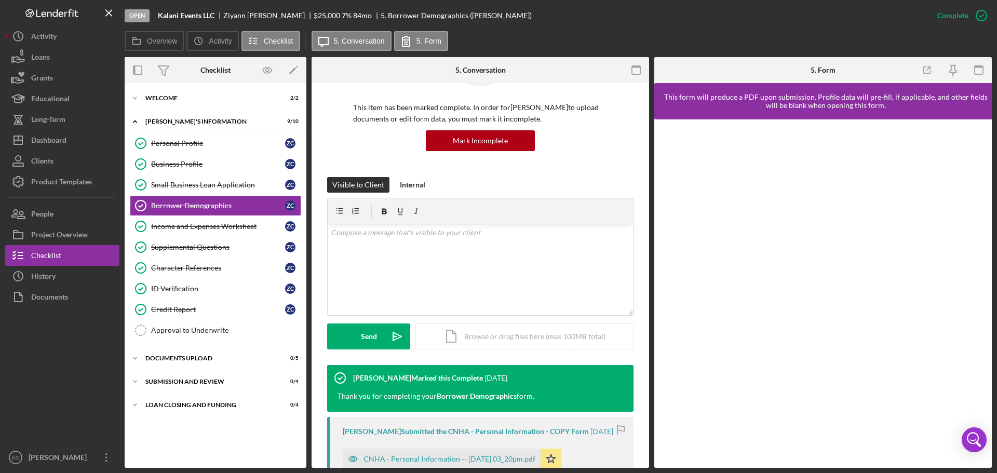
scroll to position [260, 0]
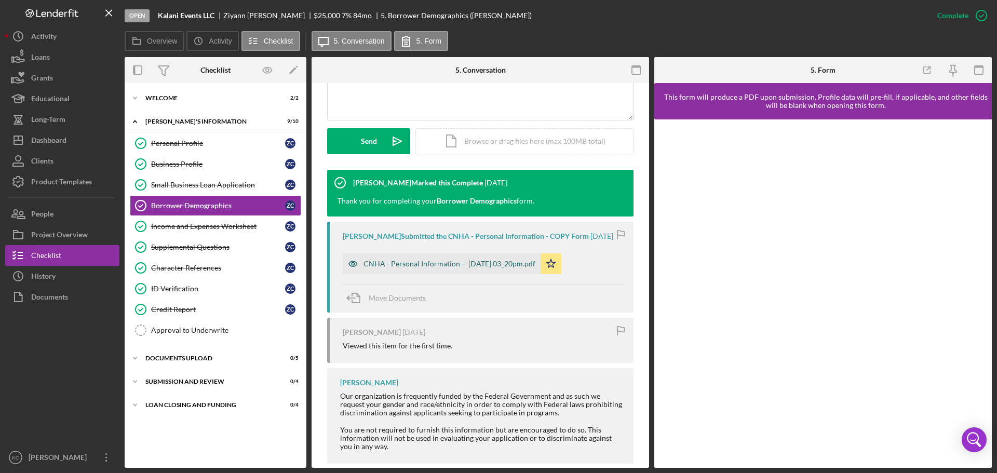
click at [472, 268] on div "CNHA - Personal Information -- [DATE] 03_20pm.pdf" at bounding box center [449, 264] width 172 height 8
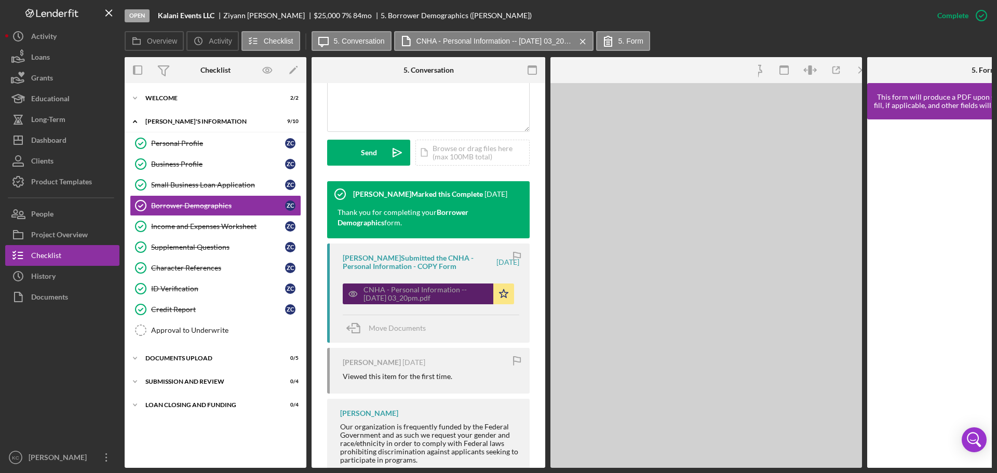
scroll to position [271, 0]
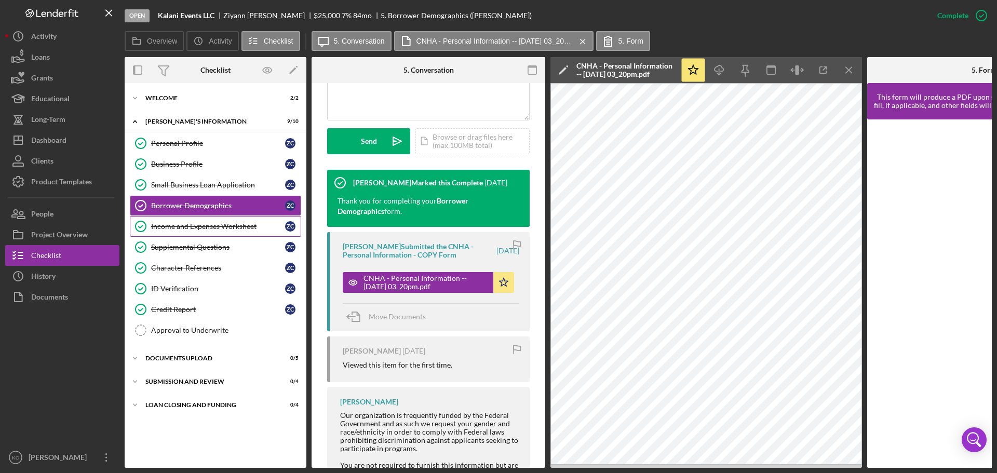
click at [210, 226] on div "Income and Expenses Worksheet" at bounding box center [218, 226] width 134 height 8
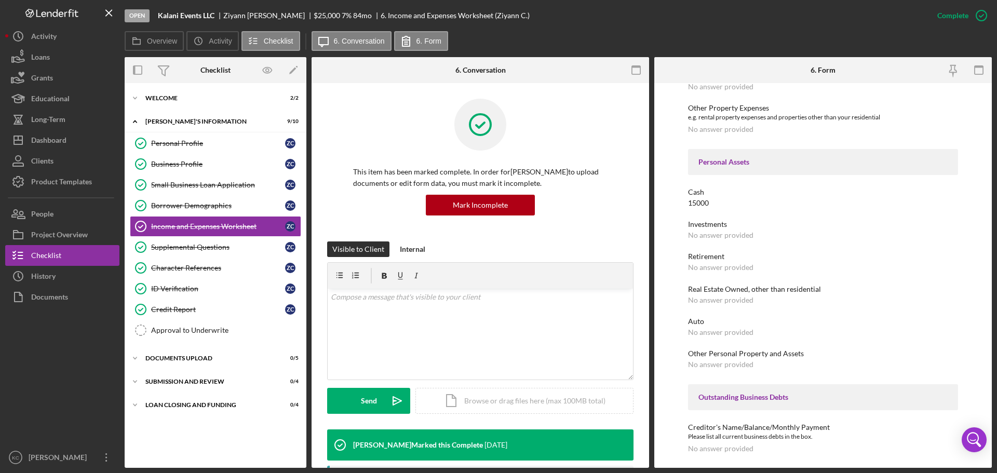
scroll to position [481, 0]
click at [218, 244] on div "Supplemental Questions" at bounding box center [218, 247] width 134 height 8
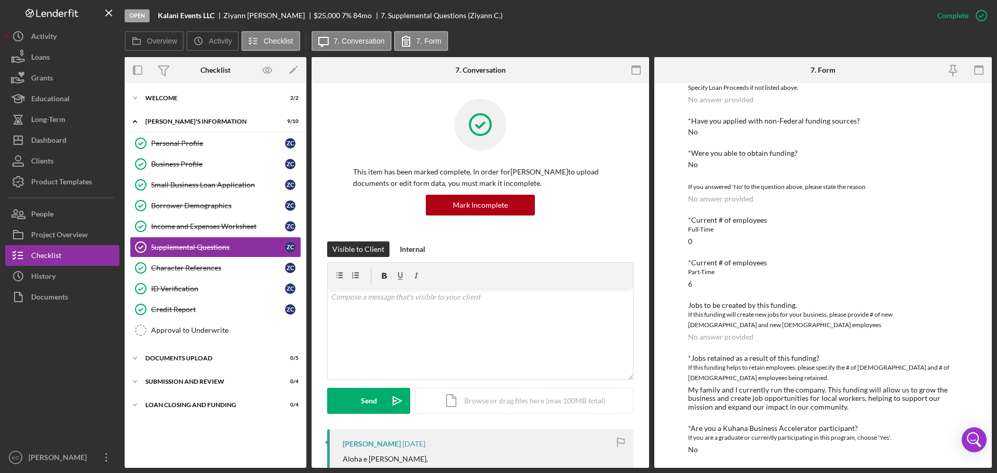
scroll to position [279, 0]
click at [202, 262] on link "Character References Character References Z C" at bounding box center [215, 267] width 171 height 21
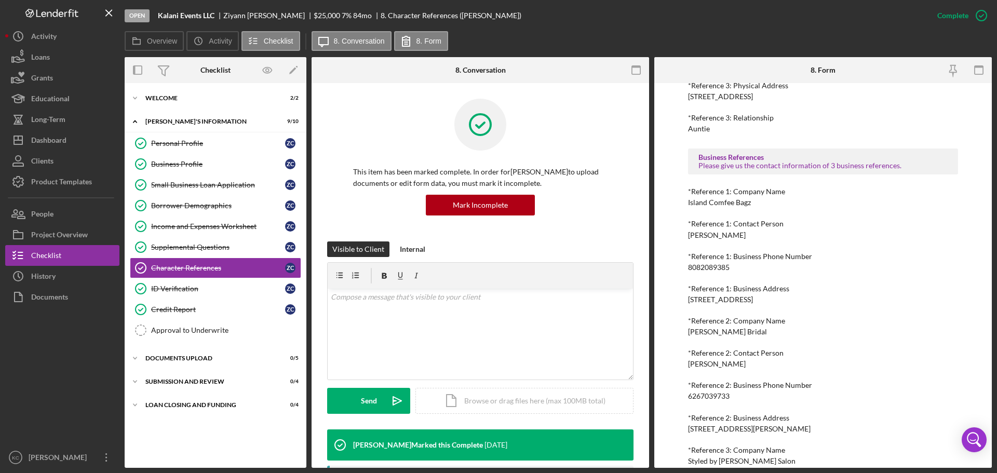
scroll to position [525, 0]
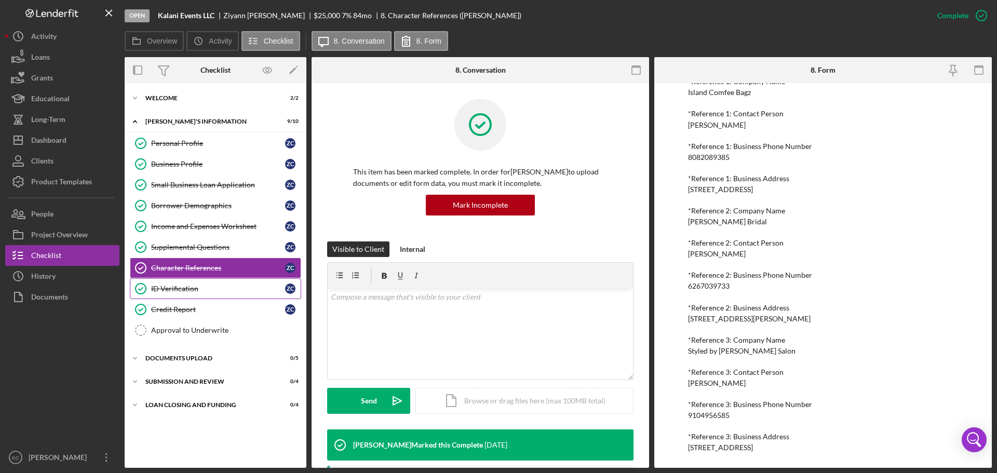
click at [228, 284] on div "ID Verification" at bounding box center [218, 288] width 134 height 8
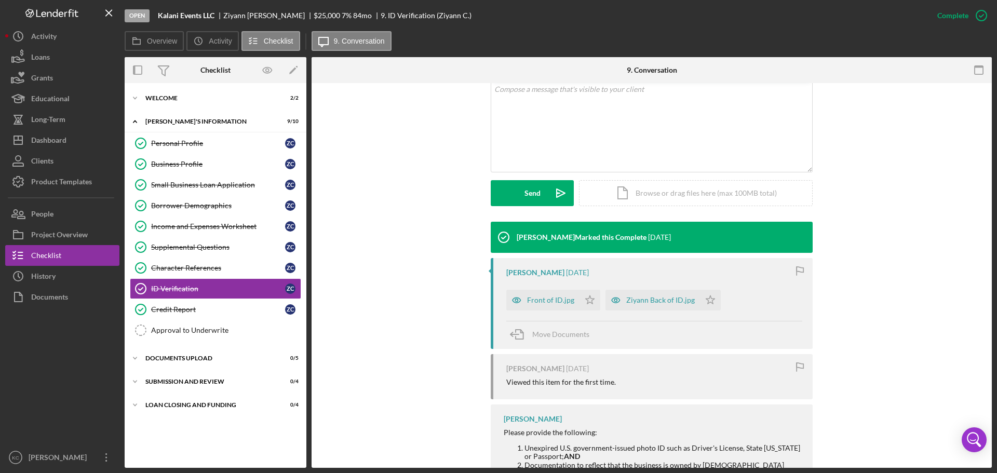
scroll to position [292, 0]
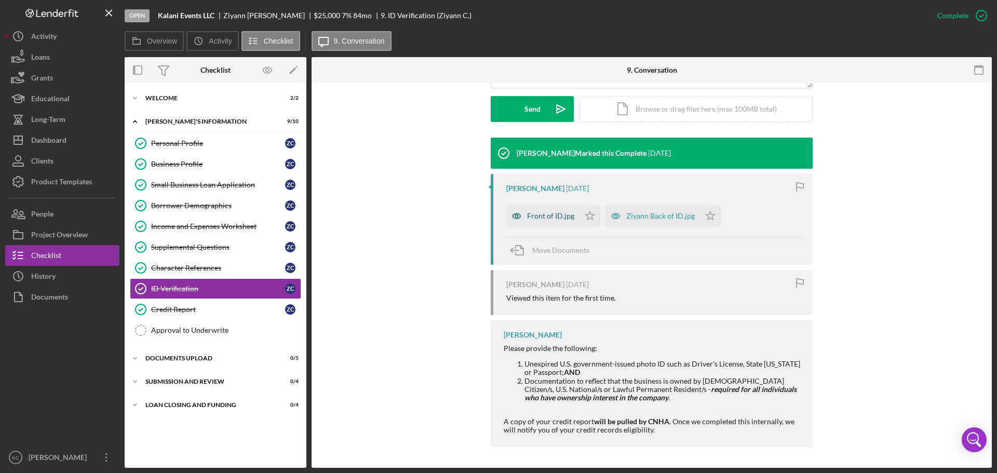
click at [545, 221] on div "Front of ID.jpg" at bounding box center [542, 216] width 73 height 21
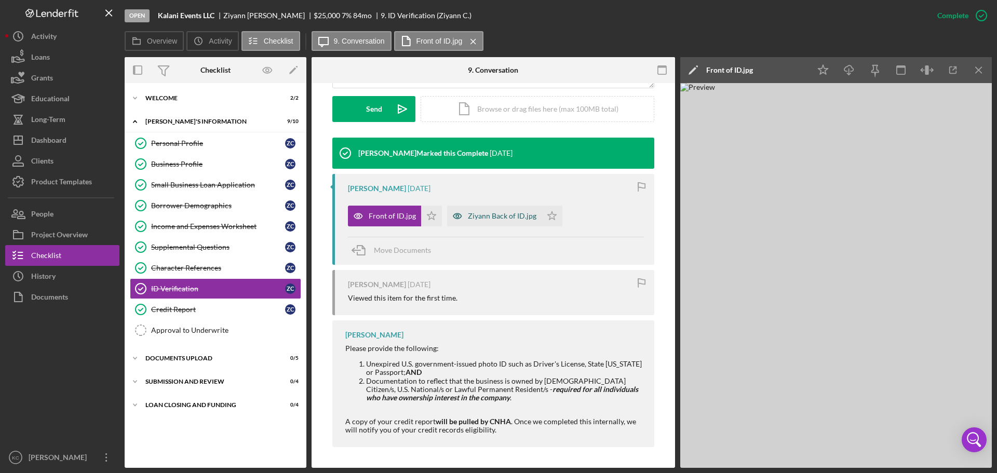
click at [510, 216] on div "Ziyann Back of ID.jpg" at bounding box center [502, 216] width 69 height 8
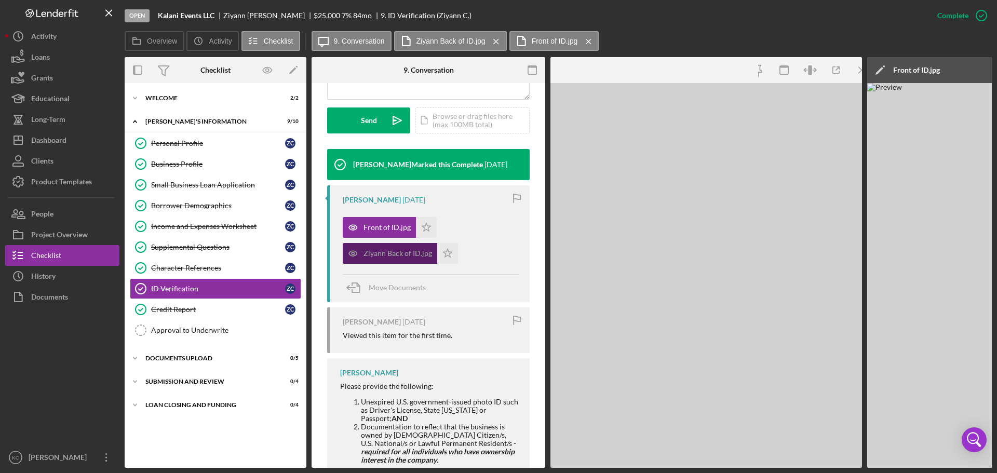
scroll to position [303, 0]
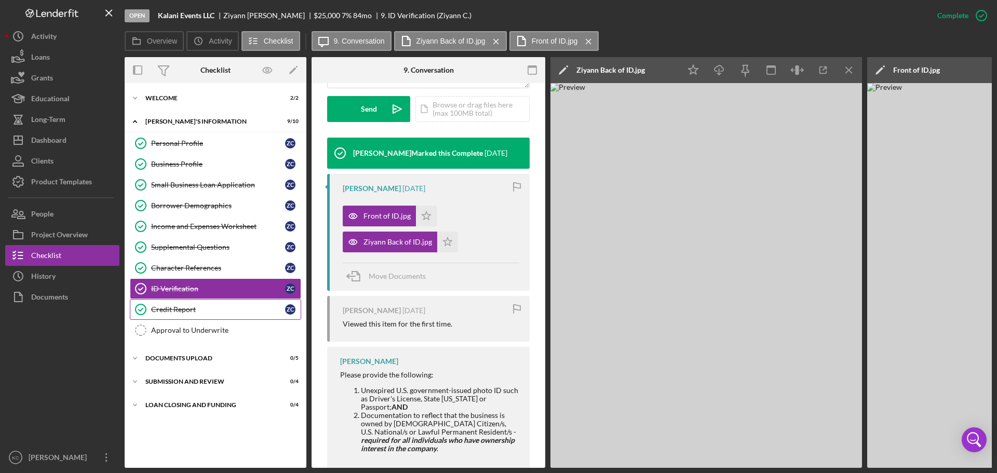
click at [211, 315] on link "Credit Report Credit Report Z C" at bounding box center [215, 309] width 171 height 21
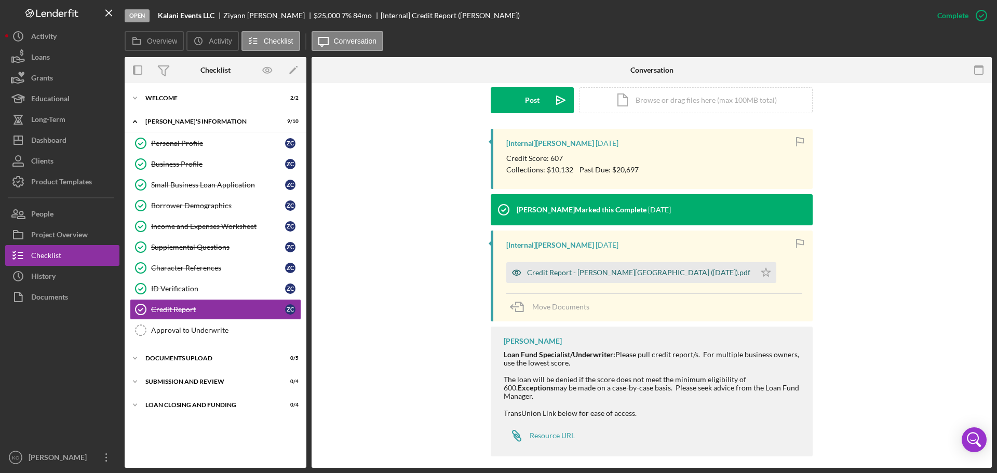
scroll to position [302, 0]
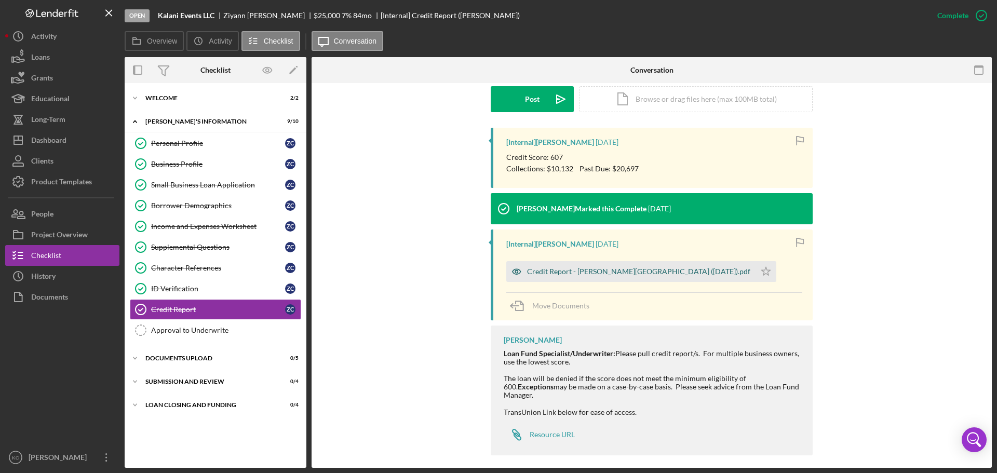
click at [574, 274] on div "Credit Report - [PERSON_NAME][GEOGRAPHIC_DATA] ([DATE]).pdf" at bounding box center [638, 271] width 223 height 8
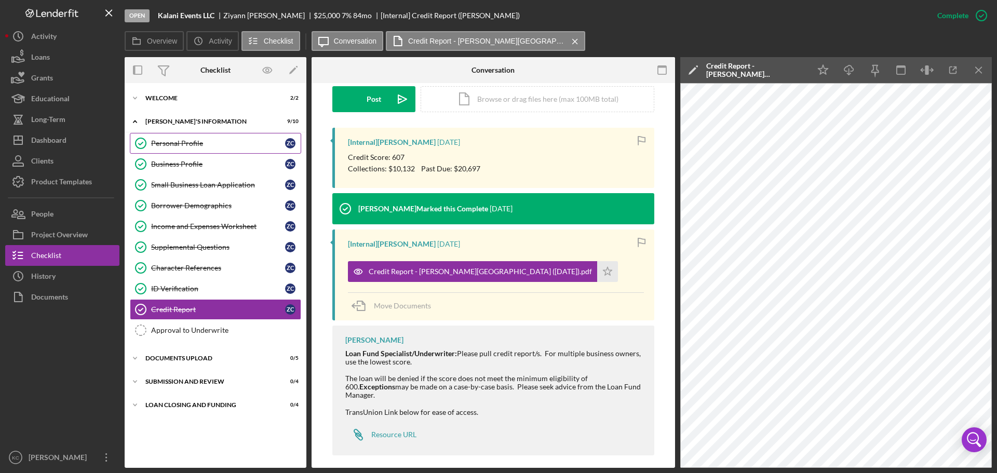
click at [198, 137] on link "Personal Profile Personal Profile Z C" at bounding box center [215, 143] width 171 height 21
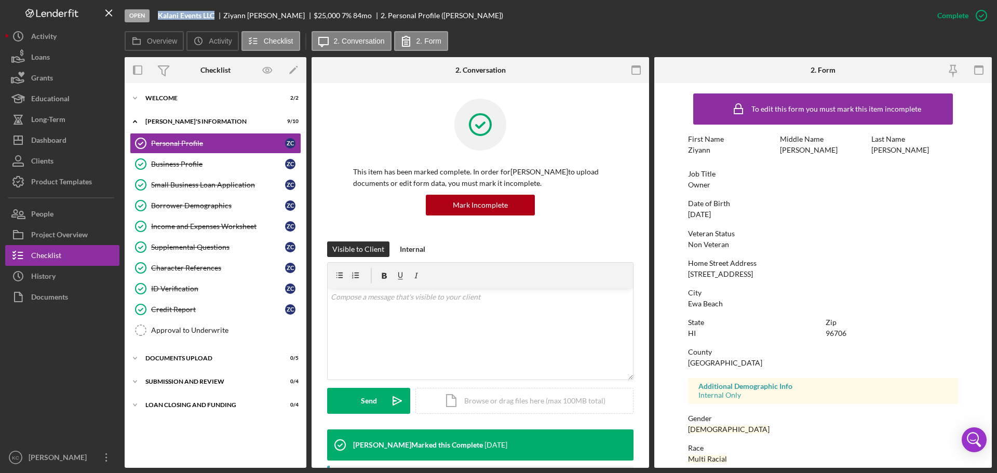
drag, startPoint x: 157, startPoint y: 15, endPoint x: 222, endPoint y: 17, distance: 64.4
click at [222, 17] on div "Open Kalani Events LLC [PERSON_NAME] $25,000 $25,000 7 % 84 mo 2. Personal Prof…" at bounding box center [526, 15] width 802 height 31
copy b "Kalani Events LLC"
click at [108, 13] on icon "Icon/Menu Close" at bounding box center [109, 13] width 23 height 23
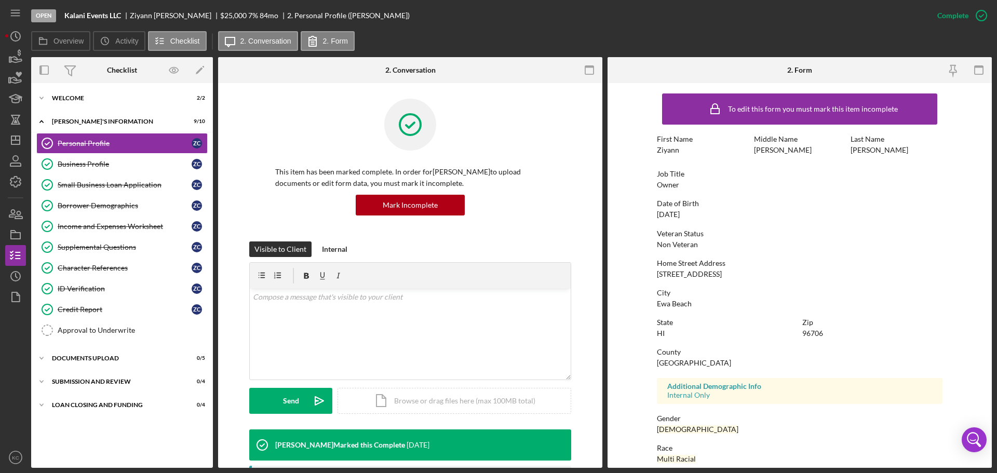
click at [702, 28] on div "Open Kalani Events LLC [PERSON_NAME] $25,000 $25,000 7 % 84 mo 2. Personal Prof…" at bounding box center [478, 15] width 895 height 31
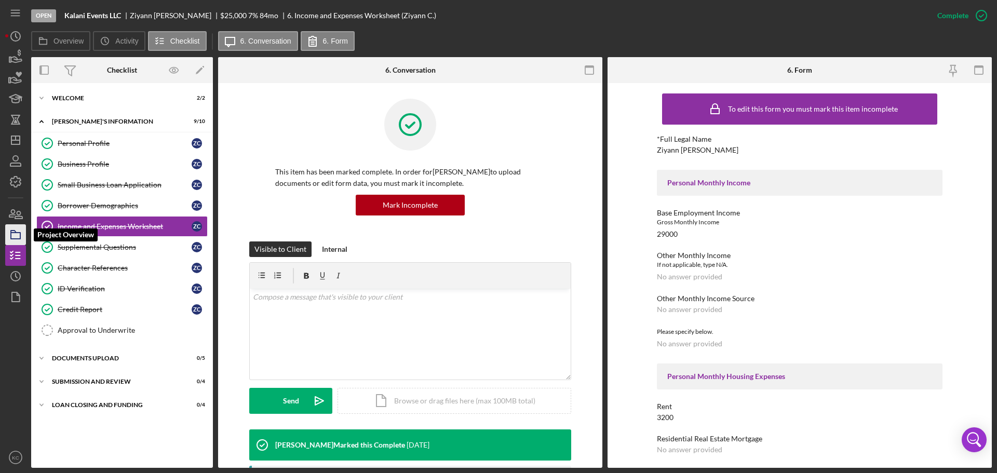
click at [10, 232] on icon "button" at bounding box center [16, 235] width 26 height 26
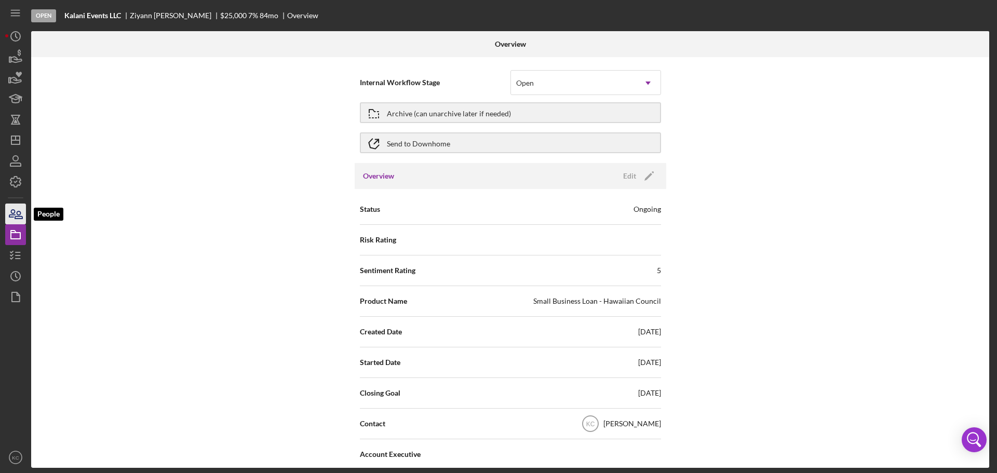
click at [9, 219] on icon "button" at bounding box center [16, 214] width 26 height 26
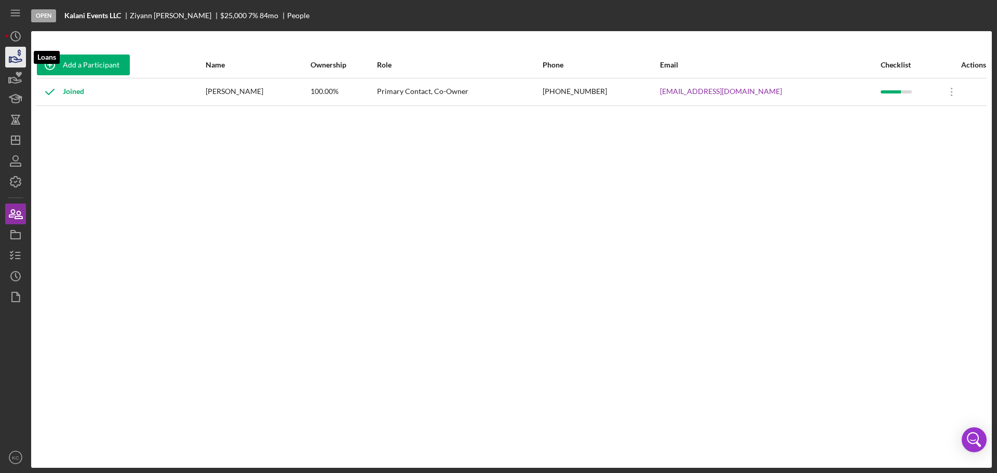
click at [18, 62] on icon "button" at bounding box center [16, 60] width 11 height 6
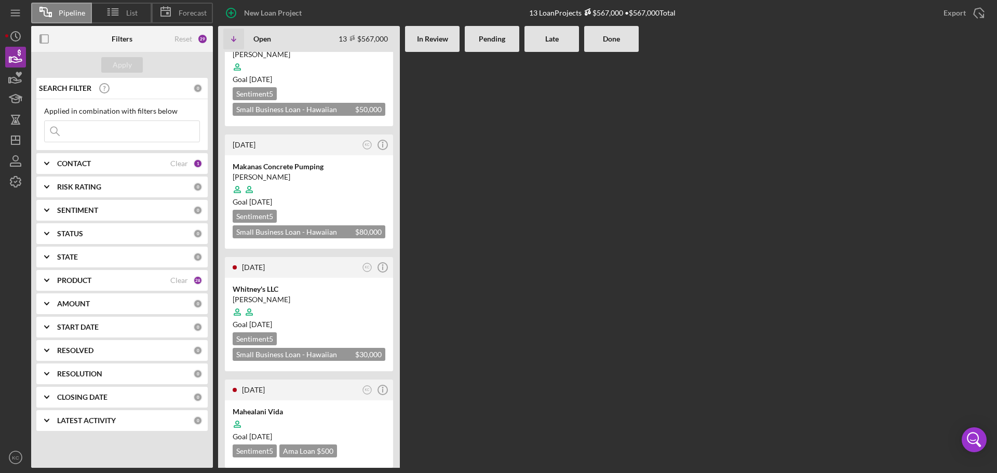
scroll to position [156, 0]
